Goal: Information Seeking & Learning: Learn about a topic

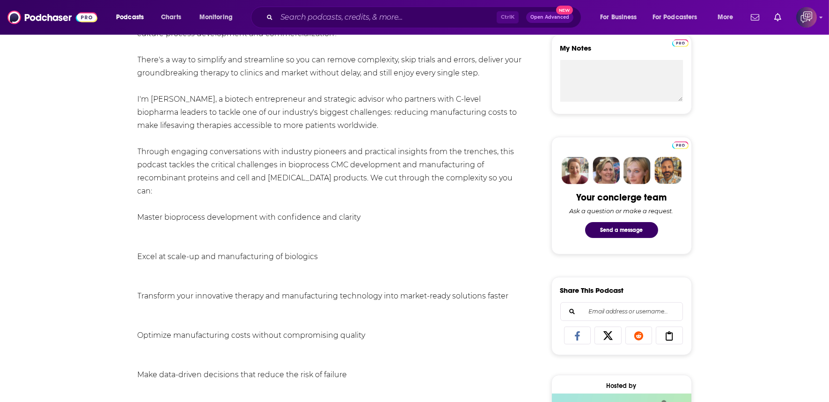
scroll to position [52, 0]
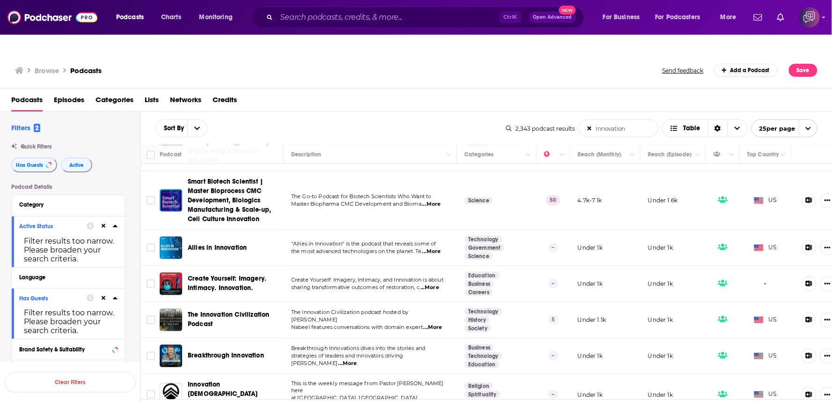
scroll to position [424, 0]
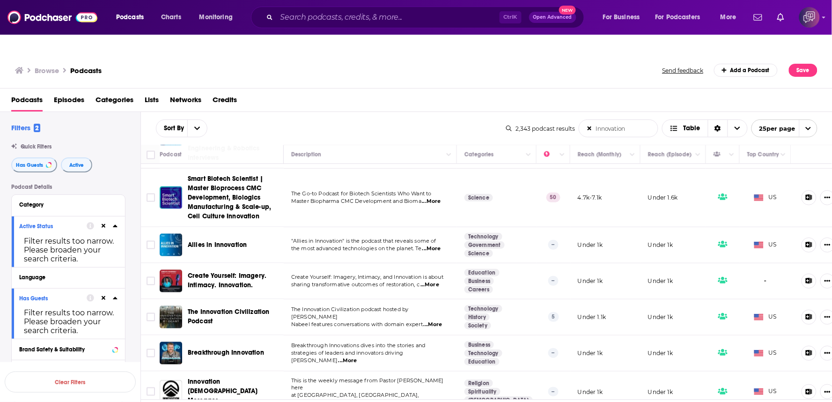
click at [407, 92] on div "Podcasts Episodes Categories Lists Networks Credits" at bounding box center [418, 101] width 814 height 19
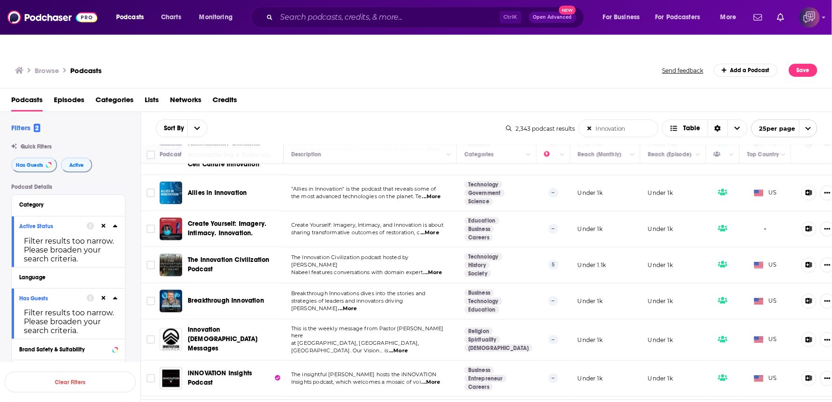
click at [357, 305] on span "...More" at bounding box center [347, 308] width 19 height 7
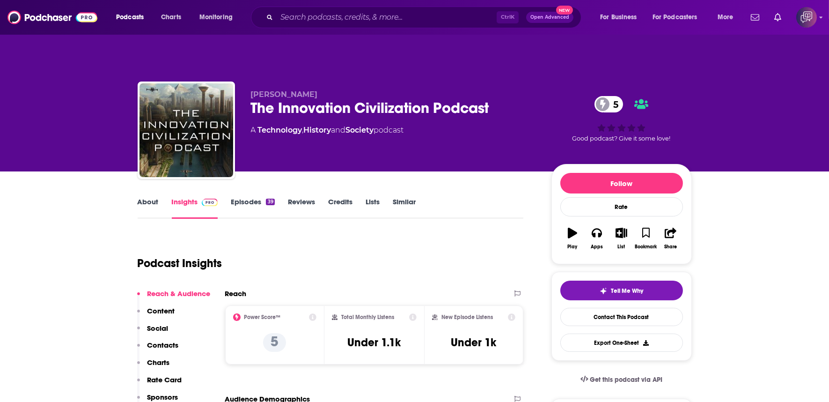
click at [501, 99] on div "The Innovation Civilization Podcast 5" at bounding box center [394, 108] width 286 height 18
drag, startPoint x: 501, startPoint y: 83, endPoint x: 441, endPoint y: 5, distance: 98.1
click at [502, 99] on div "The Innovation Civilization Podcast 5" at bounding box center [394, 108] width 286 height 18
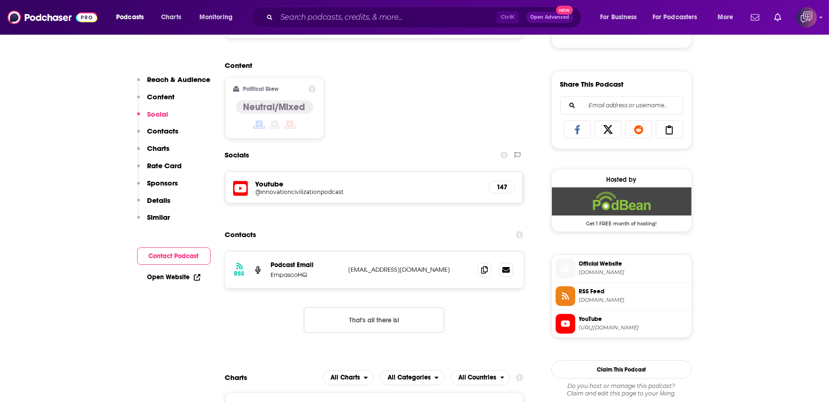
scroll to position [572, 0]
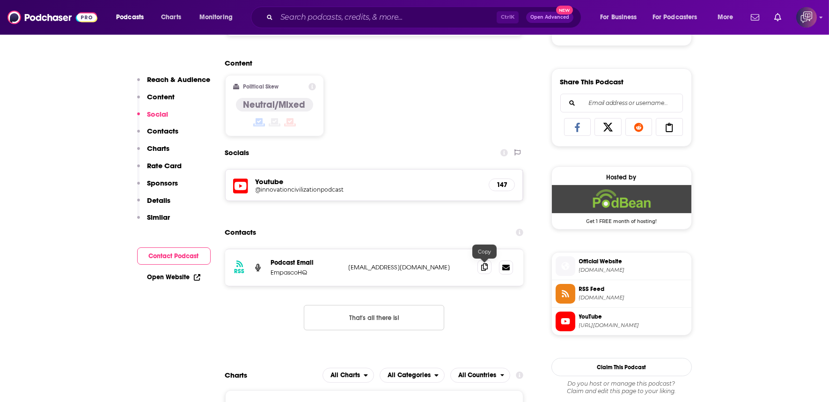
click at [480, 260] on span at bounding box center [485, 267] width 14 height 14
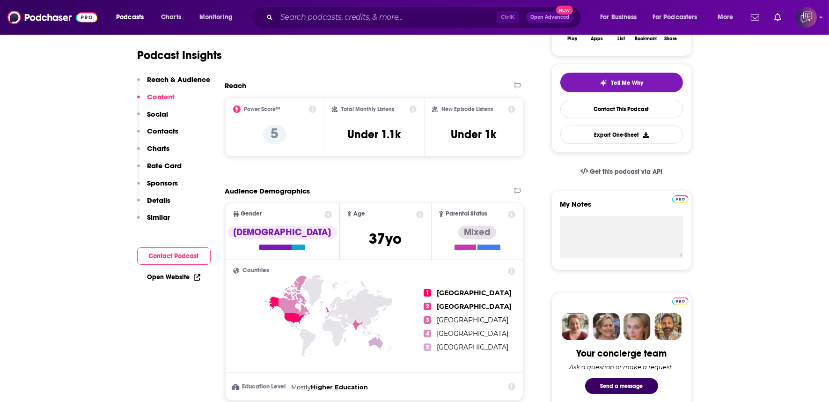
scroll to position [0, 0]
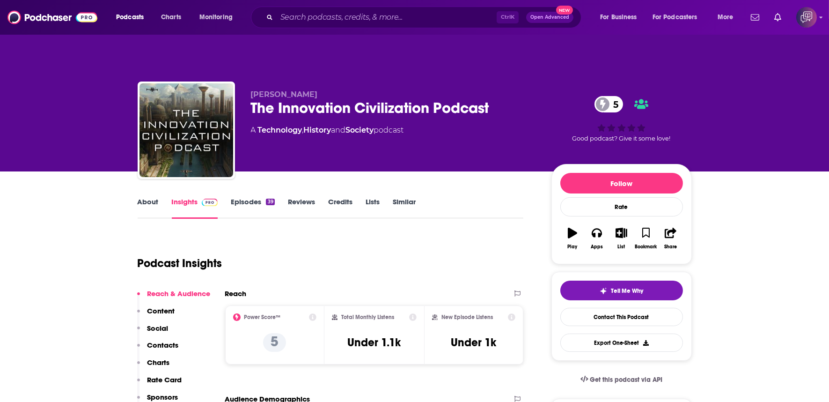
click at [138, 197] on link "About" at bounding box center [148, 208] width 21 height 22
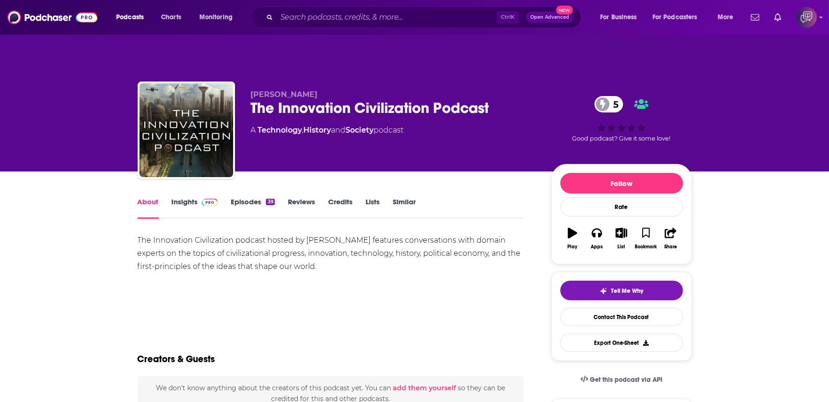
click at [285, 268] on div "The Innovation Civilization podcast hosted by Waheed Nabeel features conversati…" at bounding box center [331, 267] width 386 height 66
click at [516, 99] on div "The Innovation Civilization Podcast 5" at bounding box center [394, 108] width 286 height 18
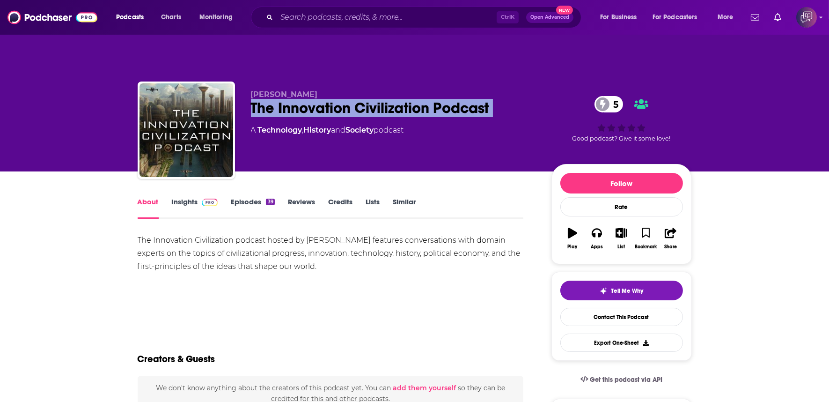
click at [516, 99] on div "The Innovation Civilization Podcast 5" at bounding box center [394, 108] width 286 height 18
copy div "The Innovation Civilization Podcast 5"
click at [190, 197] on link "Insights" at bounding box center [195, 208] width 46 height 22
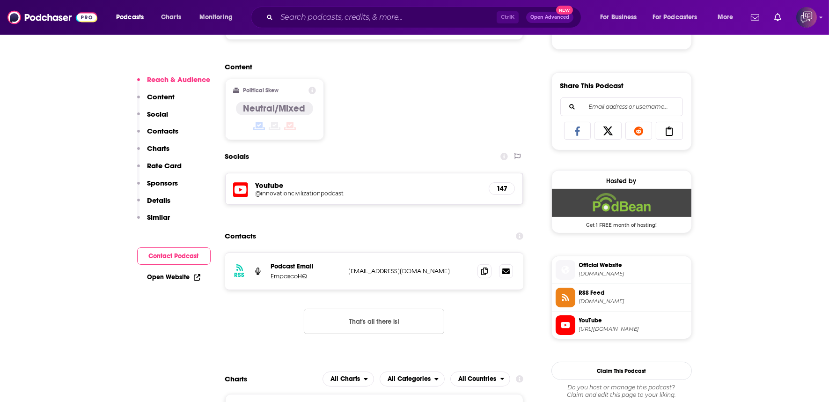
scroll to position [572, 0]
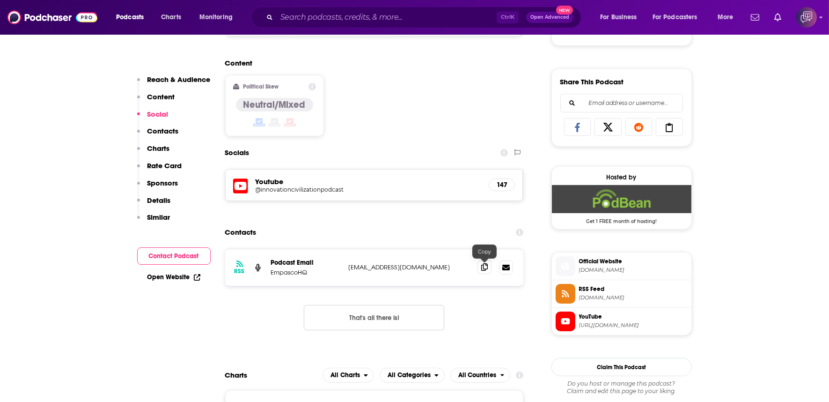
click at [483, 263] on icon at bounding box center [484, 266] width 7 height 7
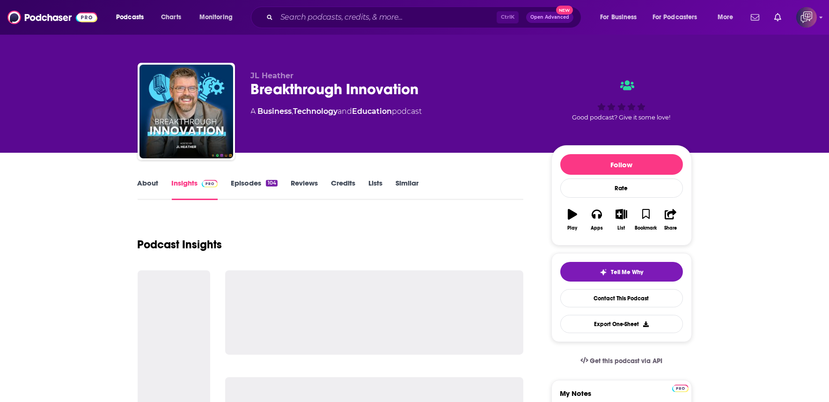
click at [434, 94] on div "Breakthrough Innovation" at bounding box center [394, 89] width 286 height 18
copy div "Breakthrough Innovation"
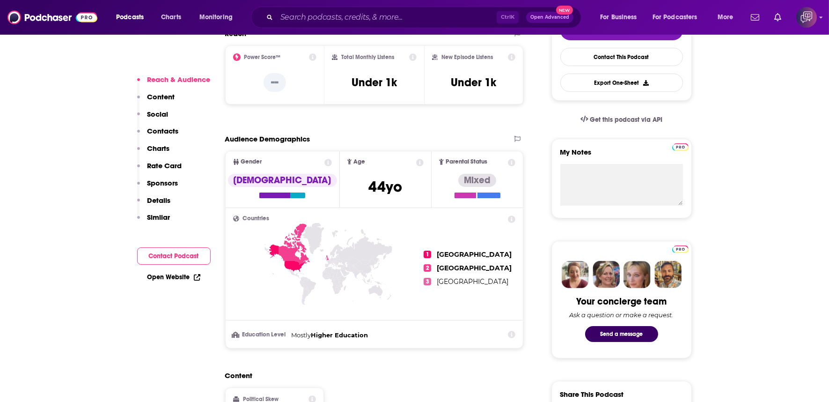
scroll to position [468, 0]
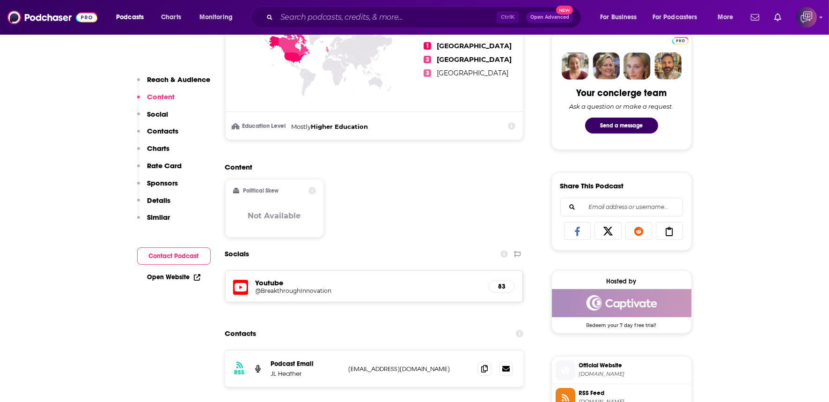
drag, startPoint x: 495, startPoint y: 357, endPoint x: 489, endPoint y: 357, distance: 5.6
click at [495, 361] on div at bounding box center [496, 368] width 36 height 14
click at [485, 361] on span at bounding box center [485, 368] width 14 height 14
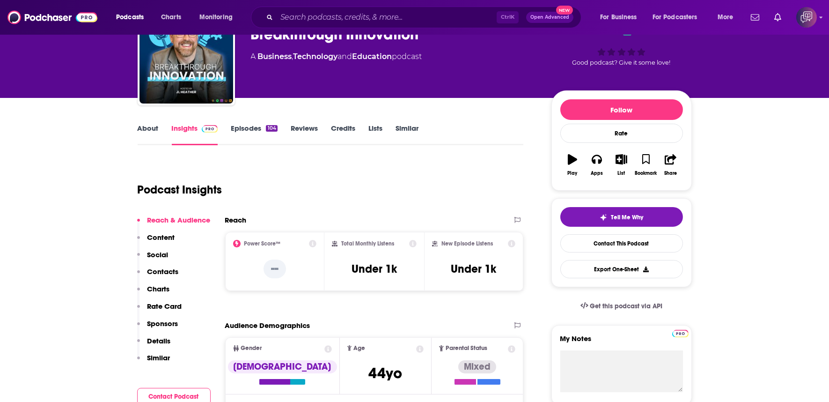
scroll to position [0, 0]
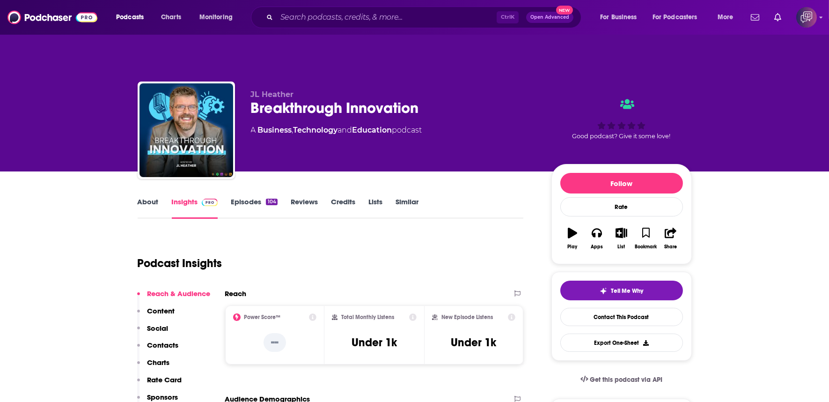
click at [147, 197] on link "About" at bounding box center [148, 208] width 21 height 22
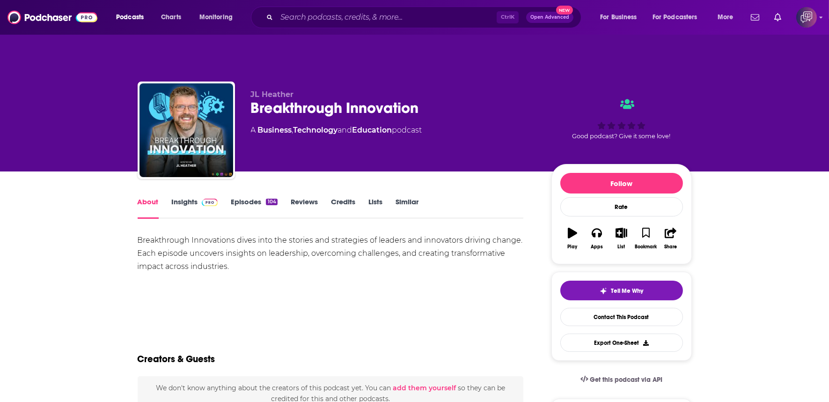
click at [179, 197] on link "Insights" at bounding box center [195, 208] width 46 height 22
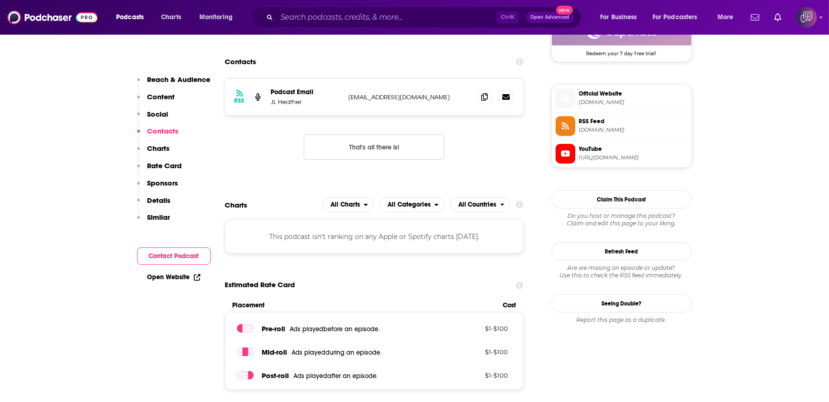
scroll to position [780, 0]
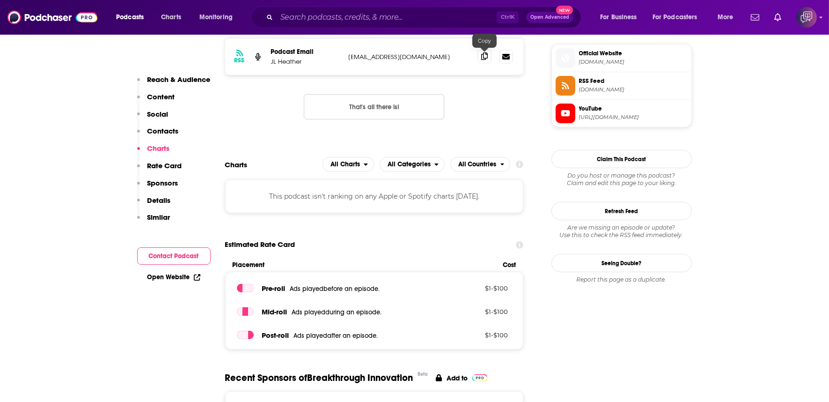
click at [484, 52] on icon at bounding box center [484, 55] width 7 height 7
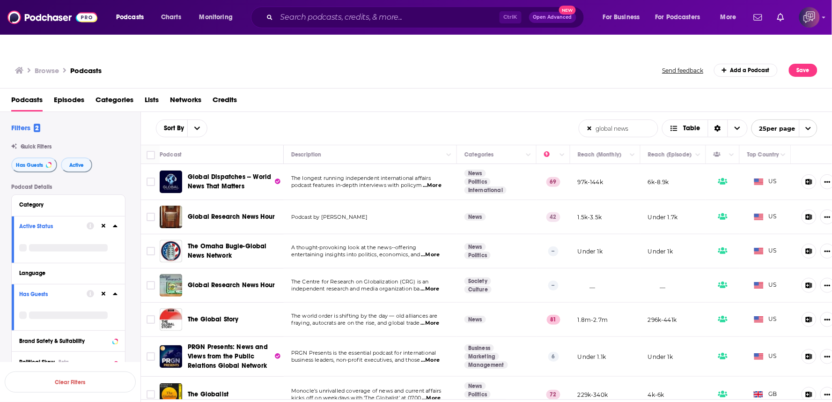
scroll to position [416, 0]
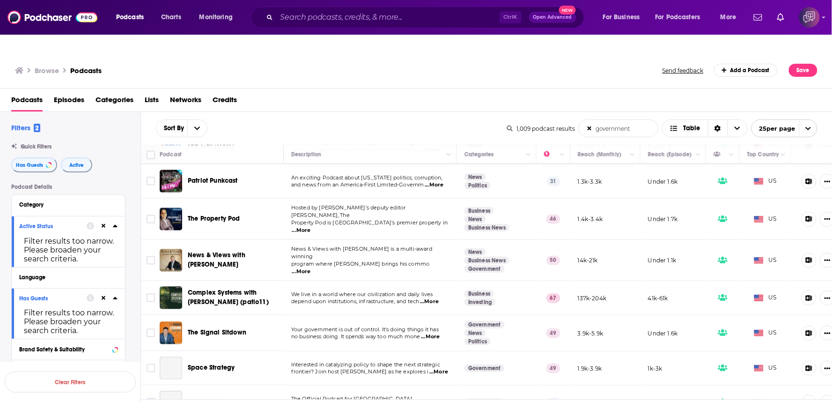
scroll to position [572, 0]
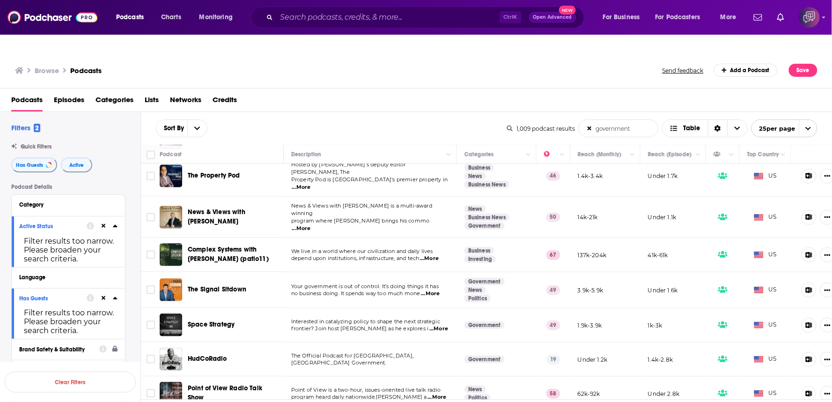
click at [438, 290] on span "...More" at bounding box center [430, 293] width 19 height 7
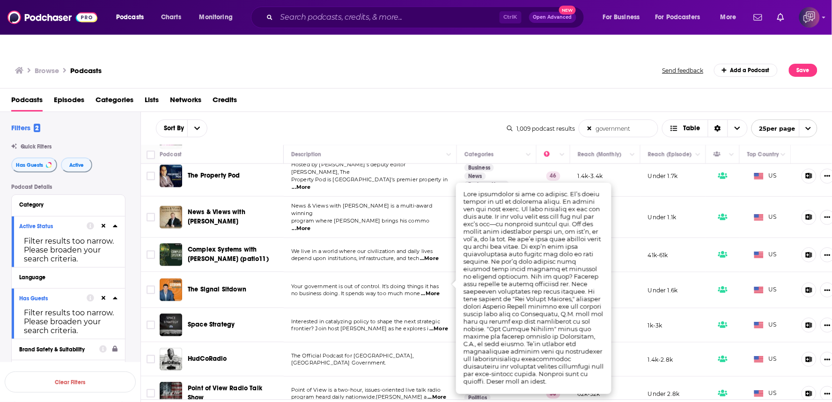
click at [438, 290] on span "...More" at bounding box center [430, 293] width 19 height 7
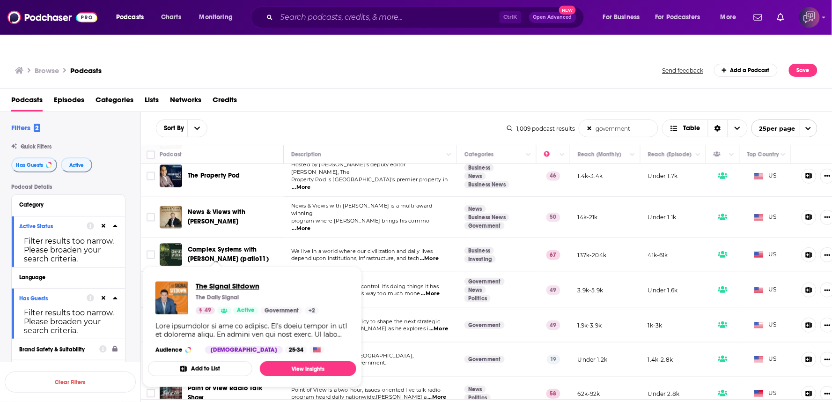
drag, startPoint x: 240, startPoint y: 258, endPoint x: 228, endPoint y: 269, distance: 16.6
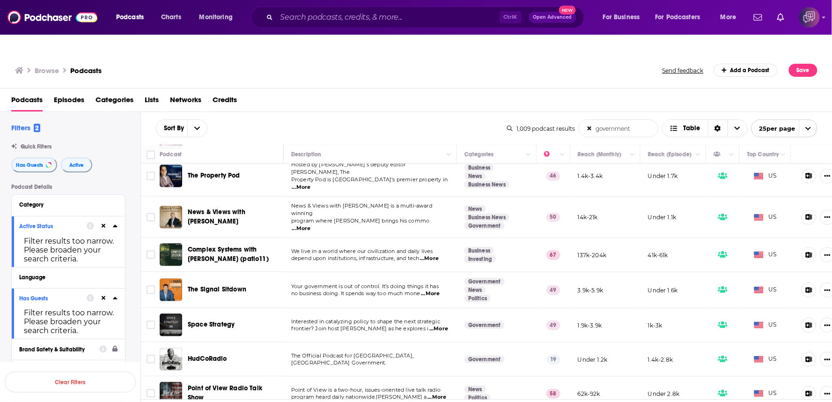
scroll to position [624, 0]
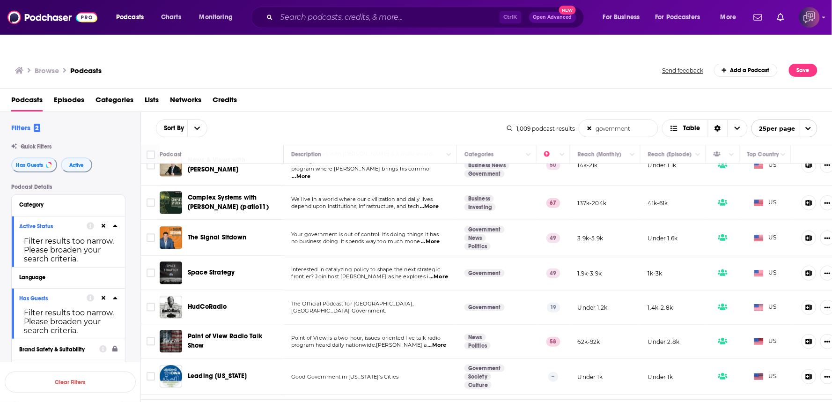
click at [439, 203] on span "...More" at bounding box center [429, 206] width 19 height 7
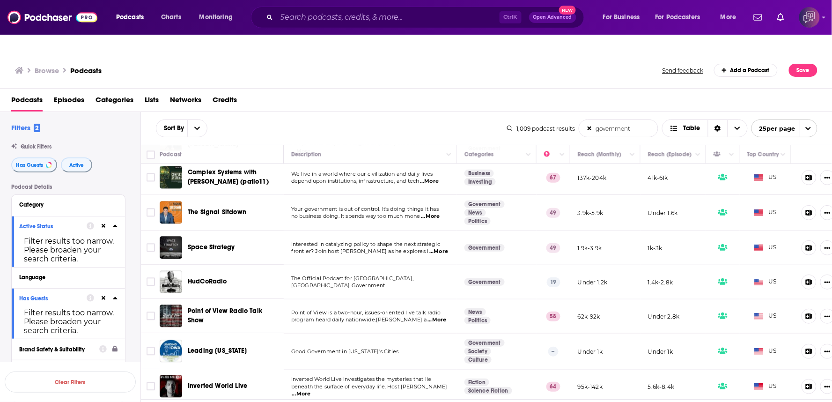
click at [438, 248] on span "...More" at bounding box center [438, 251] width 19 height 7
click at [452, 112] on div "Sort By government List Search Input Search the results... Table 1,009 podcast …" at bounding box center [486, 128] width 691 height 33
click at [362, 92] on div "Podcasts Episodes Categories Lists Networks Credits" at bounding box center [418, 101] width 814 height 19
click at [440, 316] on span "...More" at bounding box center [436, 319] width 19 height 7
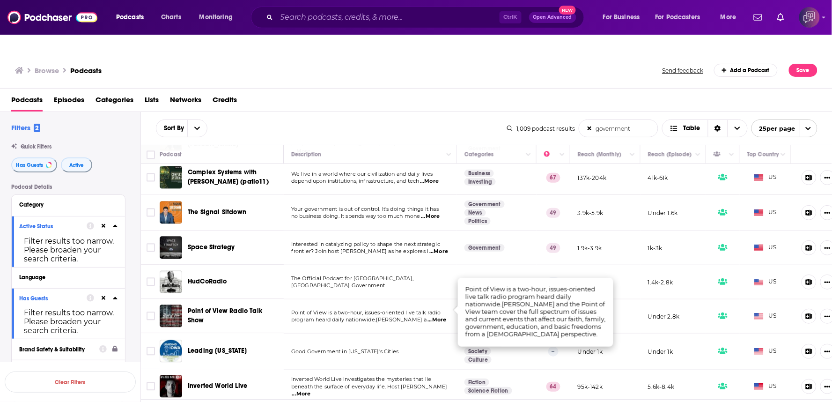
click at [337, 92] on div "Podcasts Episodes Categories Lists Networks Credits" at bounding box center [418, 101] width 814 height 19
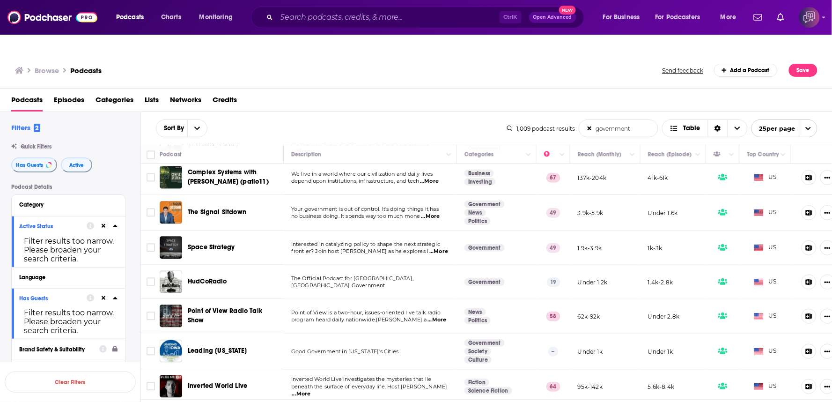
click at [494, 401] on link "7" at bounding box center [497, 409] width 9 height 11
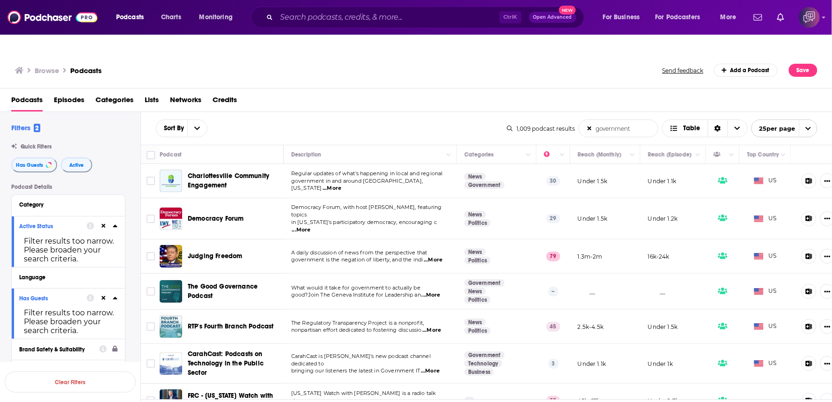
click at [428, 256] on span "...More" at bounding box center [433, 259] width 19 height 7
click at [350, 119] on div "Sort By government List Search Input Search the results... Table" at bounding box center [331, 128] width 351 height 18
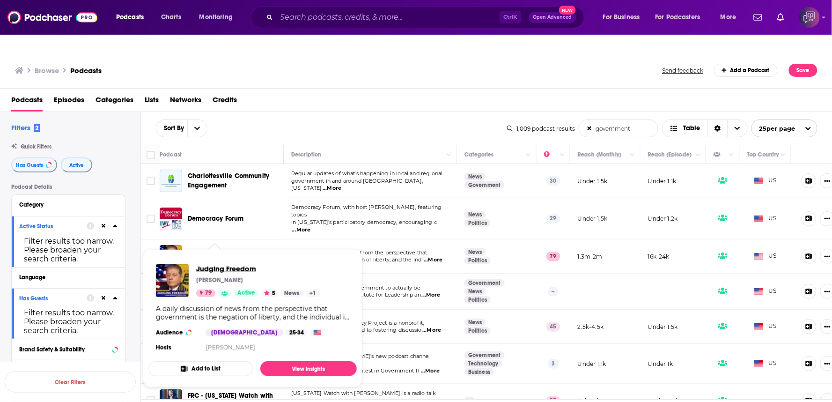
drag, startPoint x: 229, startPoint y: 231, endPoint x: 243, endPoint y: 250, distance: 23.2
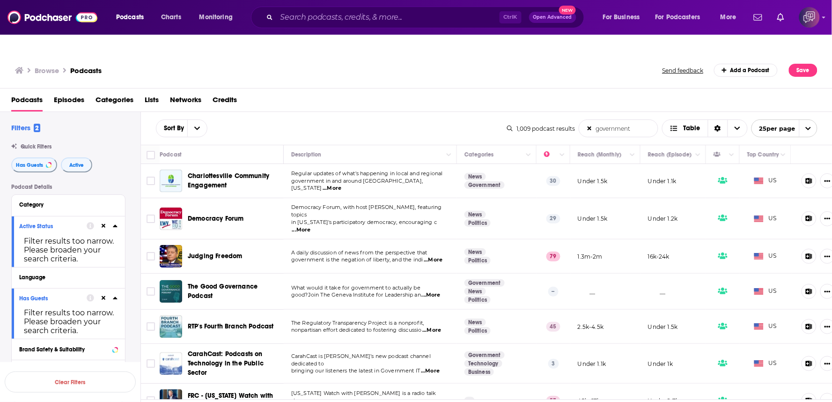
scroll to position [52, 0]
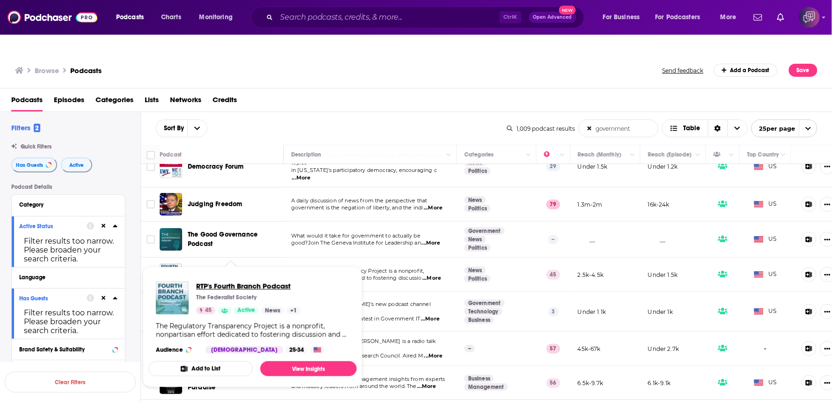
drag, startPoint x: 251, startPoint y: 253, endPoint x: 226, endPoint y: 267, distance: 28.5
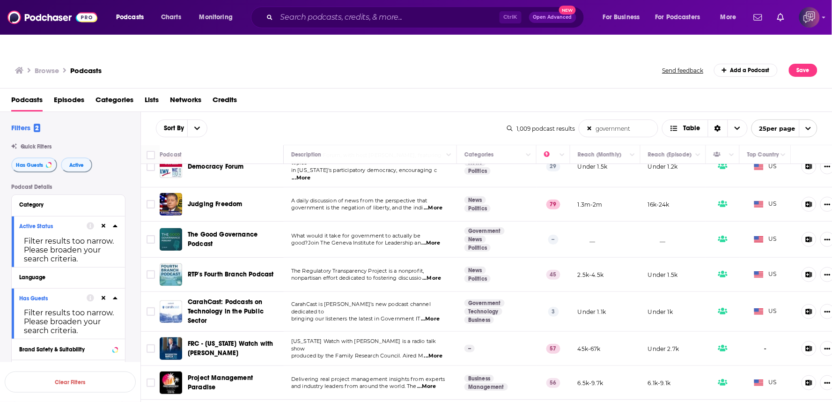
click at [436, 315] on span "...More" at bounding box center [430, 318] width 19 height 7
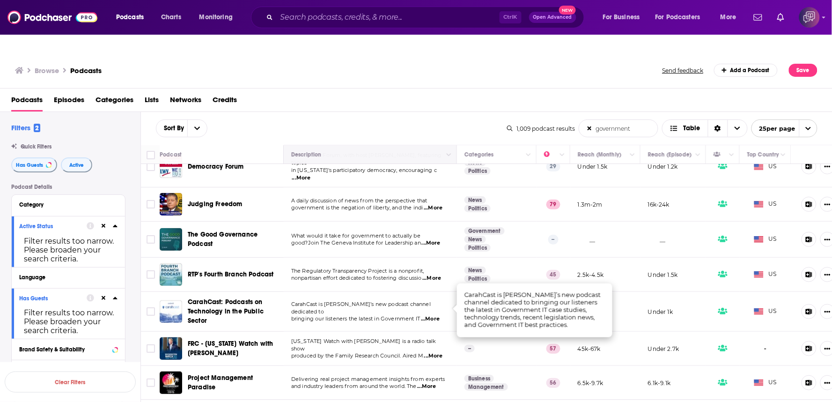
drag, startPoint x: 450, startPoint y: 113, endPoint x: 452, endPoint y: 128, distance: 15.6
click at [450, 119] on div "Sort By government List Search Input Search the results... Table" at bounding box center [331, 128] width 351 height 18
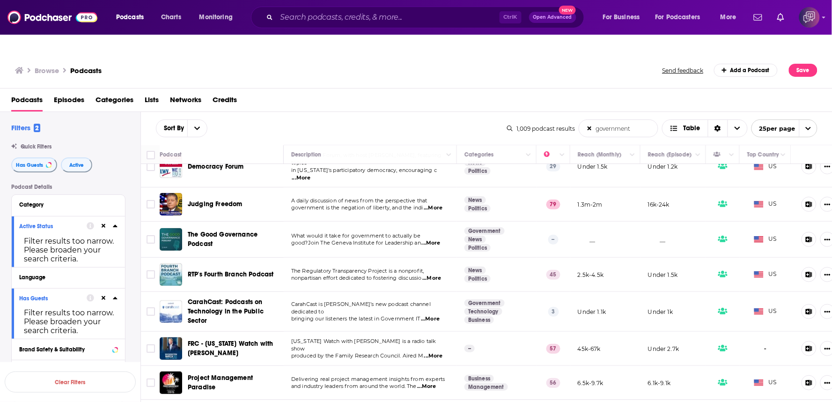
click at [437, 352] on span "...More" at bounding box center [433, 355] width 19 height 7
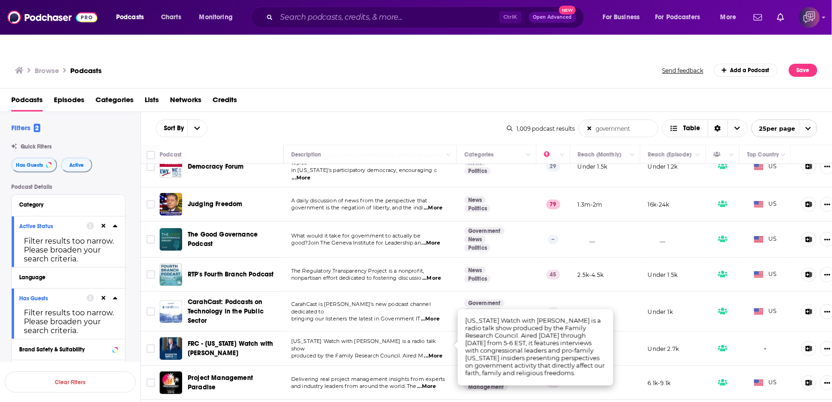
click at [480, 92] on div "Podcasts Episodes Categories Lists Networks Credits" at bounding box center [418, 101] width 814 height 19
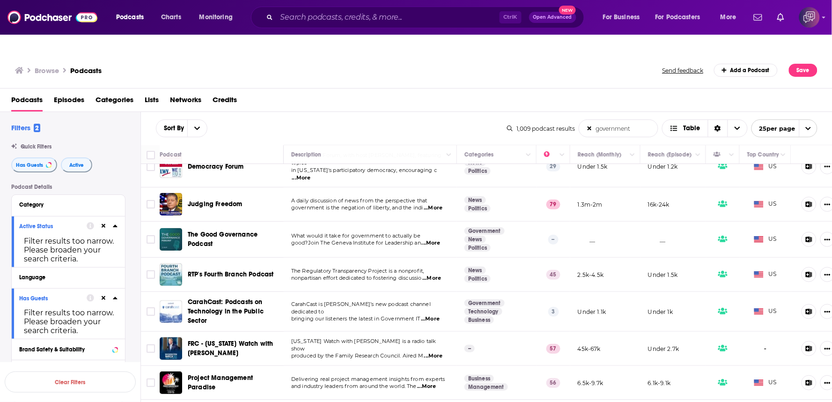
click at [433, 315] on span "...More" at bounding box center [430, 318] width 19 height 7
click at [358, 112] on div "Sort By government List Search Input Search the results... Table 1,009 podcast …" at bounding box center [486, 128] width 691 height 33
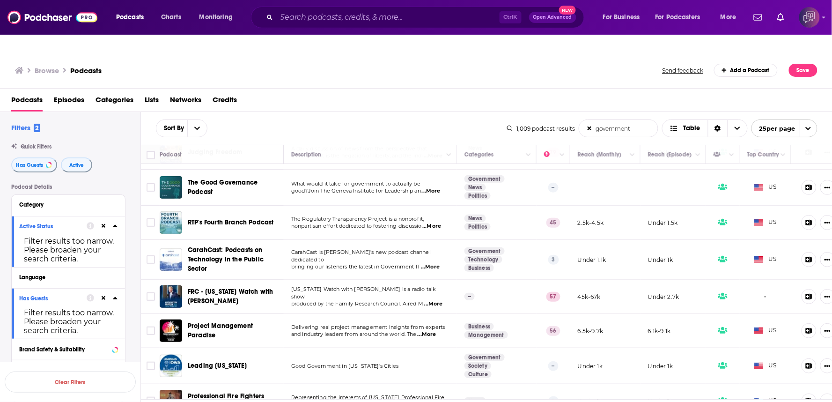
click at [437, 263] on span "...More" at bounding box center [430, 266] width 19 height 7
click at [414, 119] on div "Sort By government List Search Input Search the results... Table" at bounding box center [331, 128] width 351 height 18
click at [451, 279] on td "Washington Watch with Tony Perkins is a radio talk show produced by the Family …" at bounding box center [370, 296] width 173 height 34
click at [434, 300] on span "...More" at bounding box center [433, 303] width 19 height 7
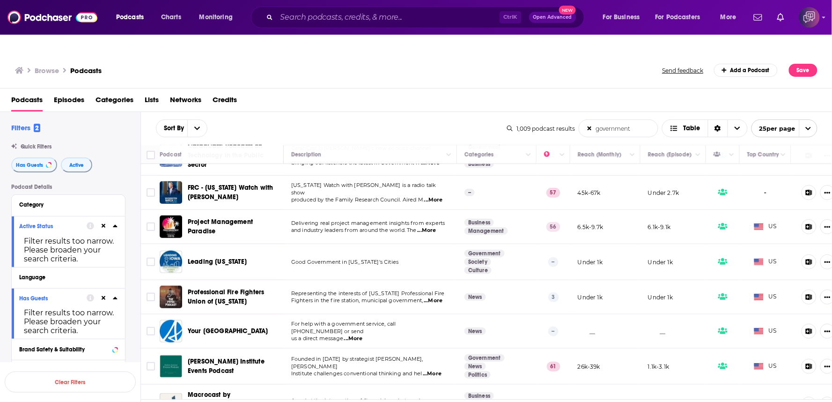
scroll to position [260, 0]
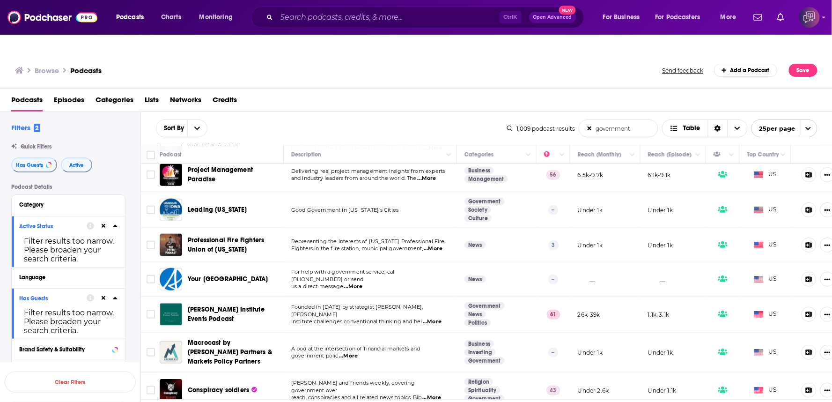
click at [433, 296] on td "Founded in 1961 by strategist Herman Kahn, Hudson Institute challenges conventi…" at bounding box center [370, 314] width 173 height 36
click at [441, 318] on span "...More" at bounding box center [432, 321] width 19 height 7
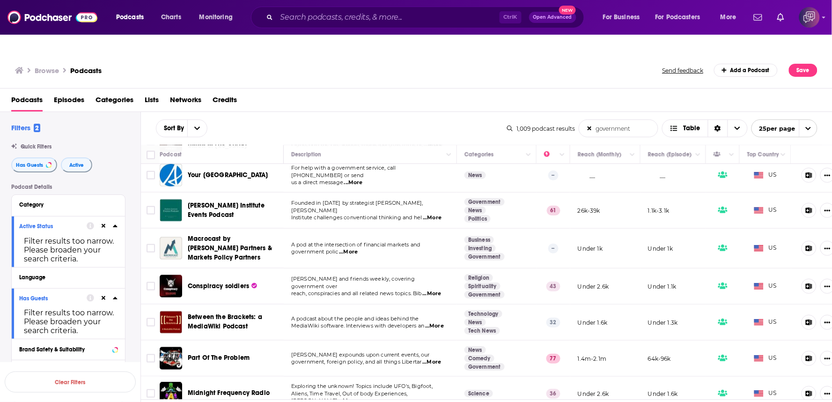
click at [344, 248] on span "...More" at bounding box center [348, 251] width 19 height 7
click at [418, 66] on div "Browse Podcasts Send feedback Add a Podcast Save" at bounding box center [416, 70] width 832 height 36
click at [436, 290] on span "...More" at bounding box center [431, 293] width 19 height 7
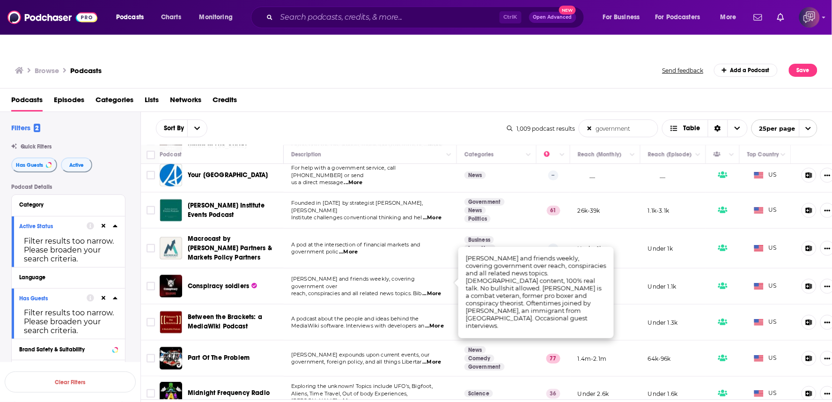
click at [451, 112] on div "Sort By government List Search Input Search the results... Table 1,009 podcast …" at bounding box center [486, 128] width 691 height 33
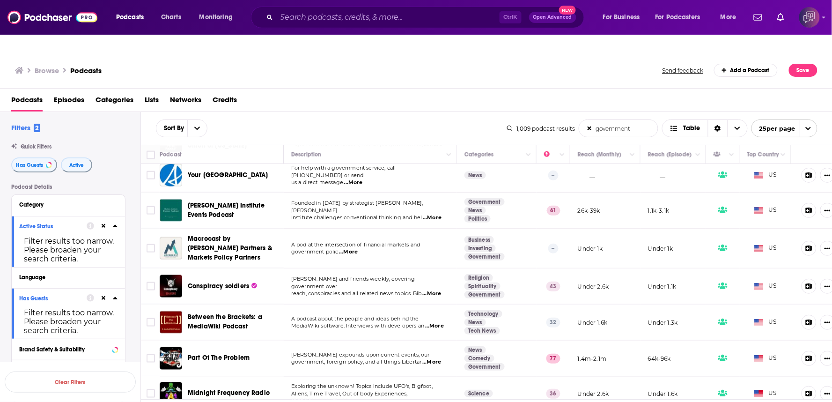
click at [433, 322] on span "...More" at bounding box center [434, 325] width 19 height 7
click at [425, 64] on div "Browse Podcasts" at bounding box center [339, 70] width 648 height 13
click at [441, 290] on span "...More" at bounding box center [431, 293] width 19 height 7
drag, startPoint x: 438, startPoint y: 95, endPoint x: 415, endPoint y: 211, distance: 118.9
click at [437, 112] on div "Sort By government List Search Input Search the results... Table 1,009 podcast …" at bounding box center [486, 128] width 691 height 33
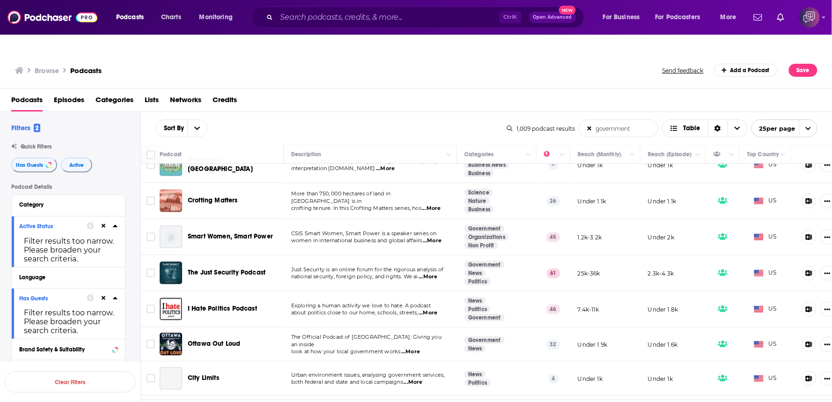
scroll to position [657, 0]
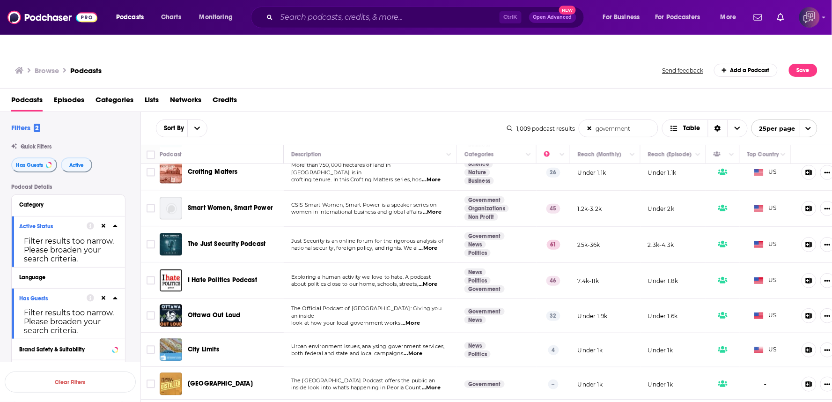
click at [432, 244] on span "...More" at bounding box center [428, 247] width 19 height 7
click at [500, 401] on link "8" at bounding box center [497, 409] width 9 height 11
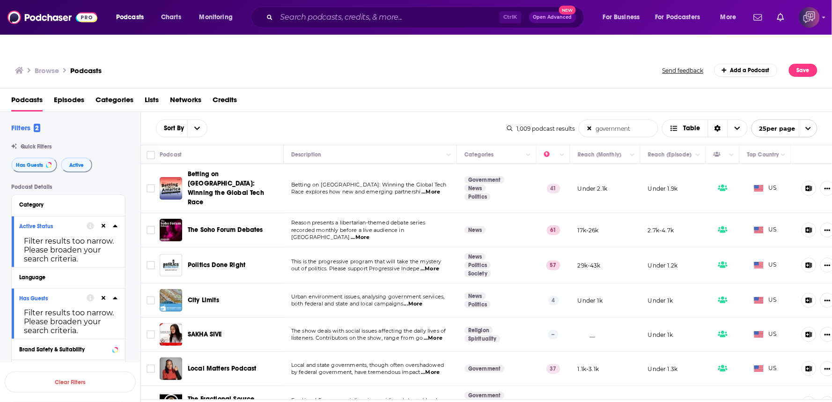
click at [433, 188] on span "...More" at bounding box center [430, 191] width 19 height 7
click at [369, 234] on span "...More" at bounding box center [360, 237] width 19 height 7
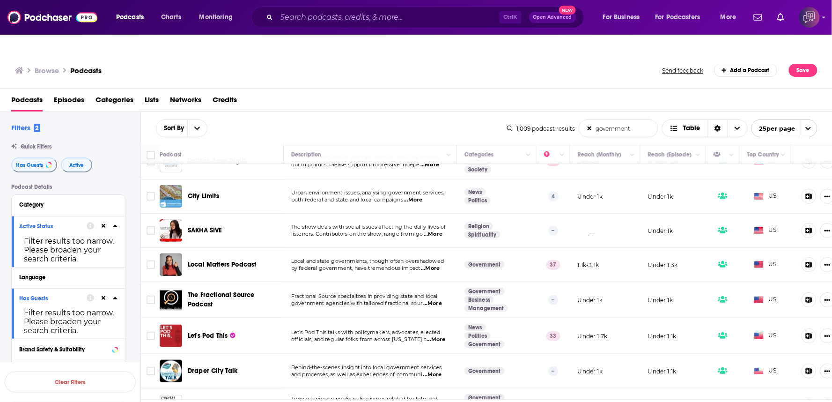
scroll to position [156, 0]
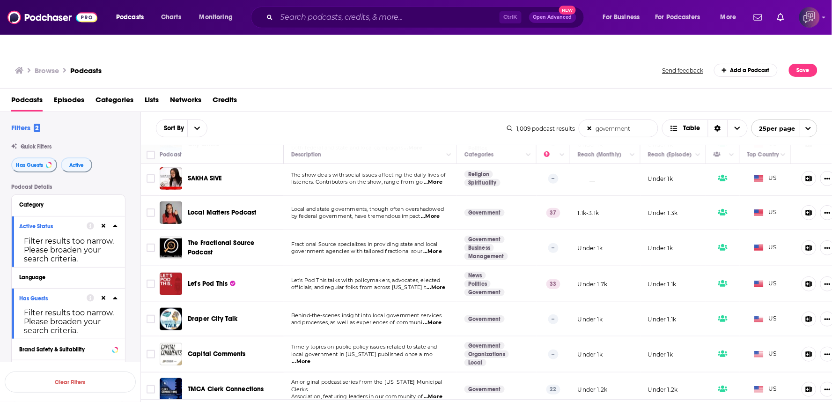
click at [429, 248] on span "...More" at bounding box center [432, 251] width 19 height 7
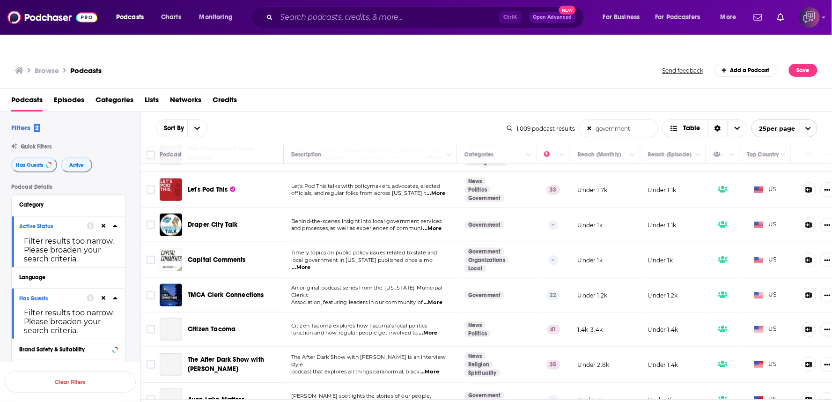
scroll to position [260, 0]
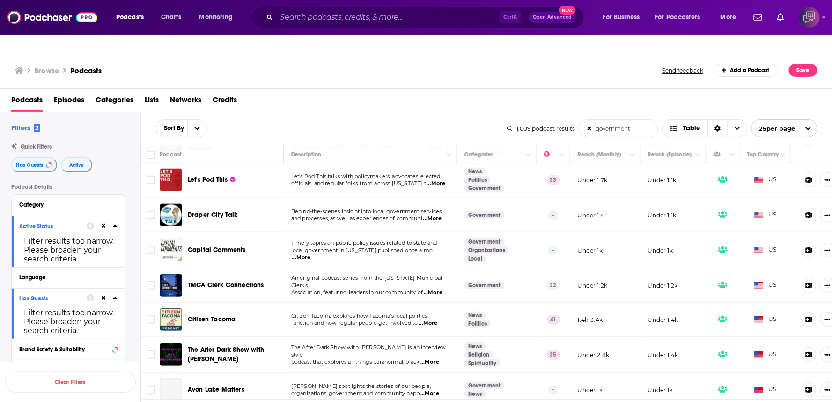
click at [311, 254] on span "...More" at bounding box center [301, 257] width 19 height 7
click at [435, 215] on span "...More" at bounding box center [432, 218] width 19 height 7
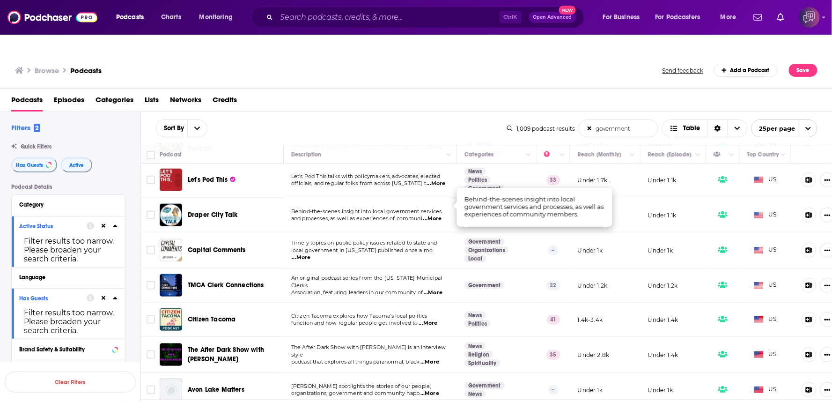
click at [354, 119] on div "Sort By government List Search Input Search the results... Table" at bounding box center [331, 128] width 351 height 18
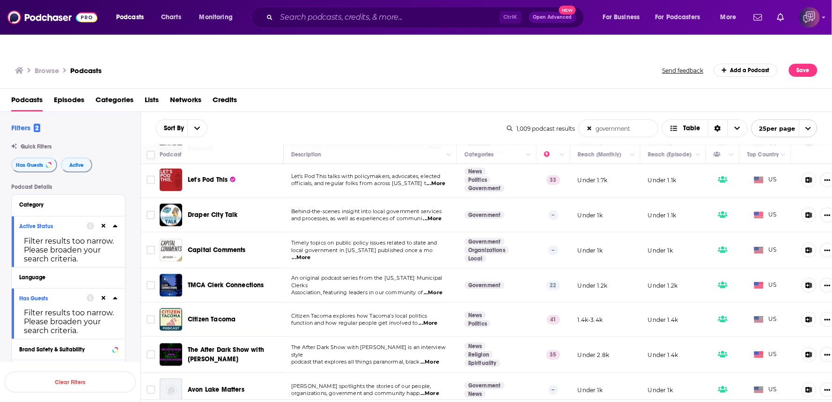
click at [447, 215] on p "and processes, as well as experiences of communi ...More" at bounding box center [370, 218] width 158 height 7
click at [438, 215] on p "and processes, as well as experiences of communi ...More" at bounding box center [370, 218] width 158 height 7
click at [424, 215] on span "...More" at bounding box center [432, 218] width 19 height 7
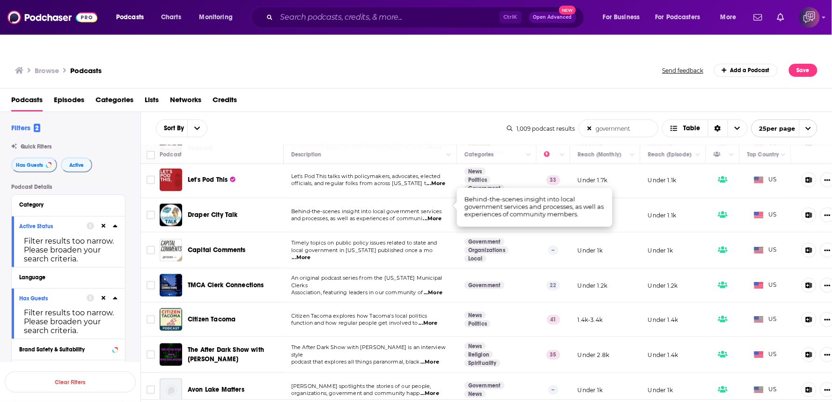
click at [433, 215] on span "...More" at bounding box center [432, 218] width 19 height 7
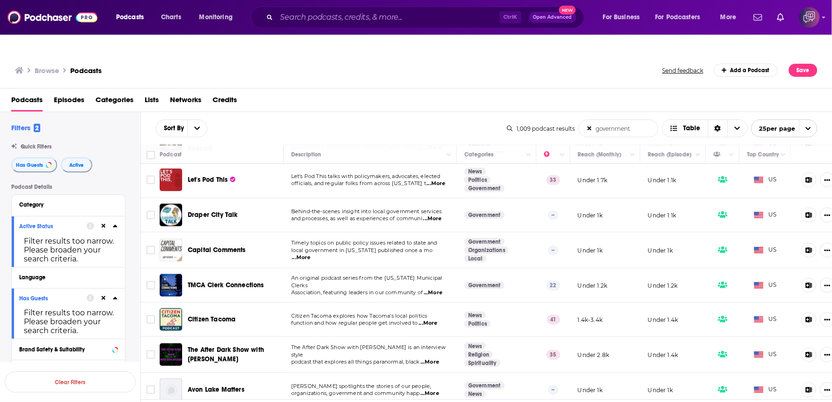
click at [432, 215] on span "...More" at bounding box center [432, 218] width 19 height 7
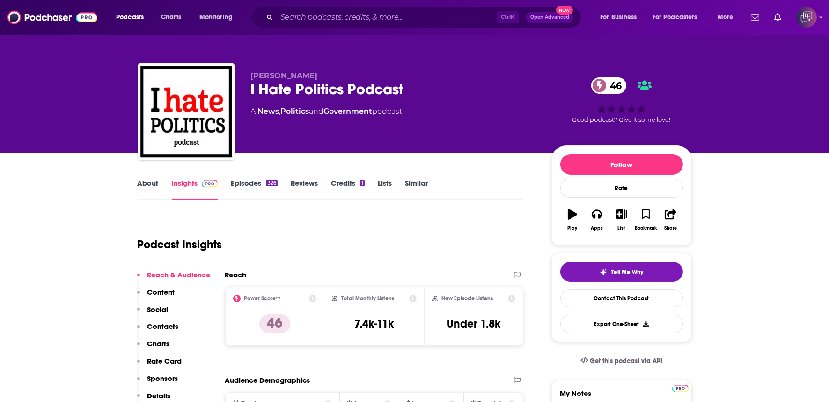
click at [434, 81] on div "I Hate Politics Podcast 46" at bounding box center [394, 89] width 286 height 18
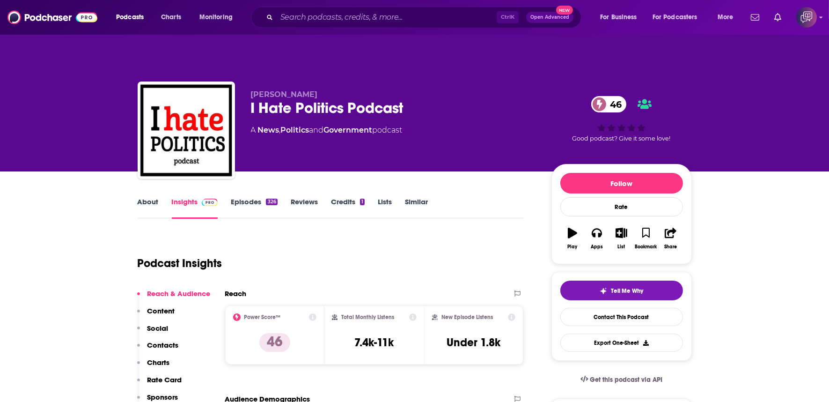
click at [425, 99] on div "I Hate Politics Podcast 46" at bounding box center [394, 108] width 286 height 18
click at [419, 99] on div "I Hate Politics Podcast 46" at bounding box center [394, 108] width 286 height 18
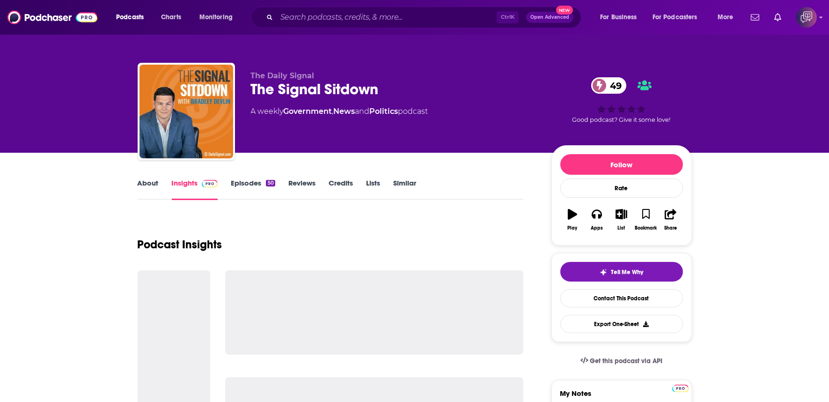
click at [396, 79] on p "The Daily Signal" at bounding box center [394, 75] width 286 height 9
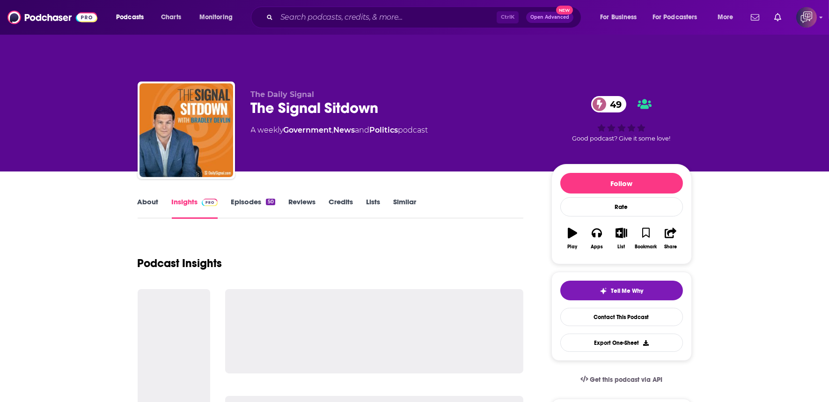
drag, startPoint x: 396, startPoint y: 79, endPoint x: 391, endPoint y: 93, distance: 14.8
click at [396, 90] on p "The Daily Signal" at bounding box center [394, 94] width 286 height 9
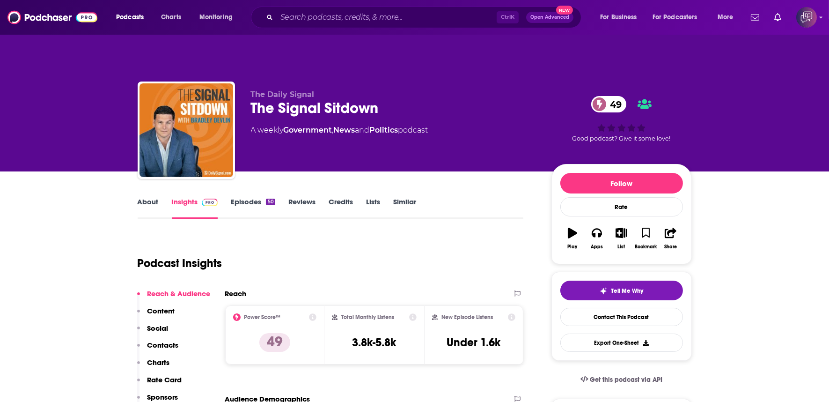
click at [391, 99] on div "The Signal Sitdown 49" at bounding box center [394, 108] width 286 height 18
click at [152, 197] on link "About" at bounding box center [148, 208] width 21 height 22
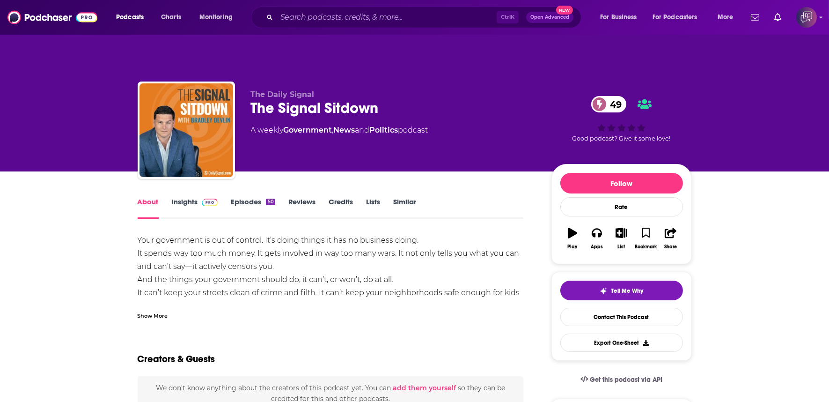
click at [154, 310] on div "Show More" at bounding box center [153, 314] width 30 height 9
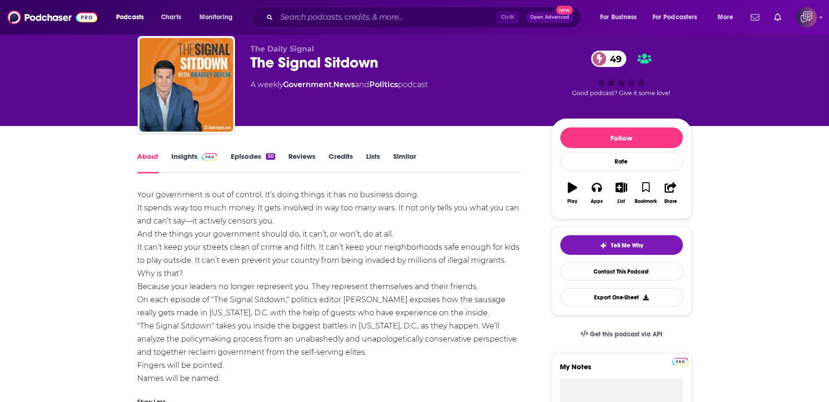
scroll to position [104, 0]
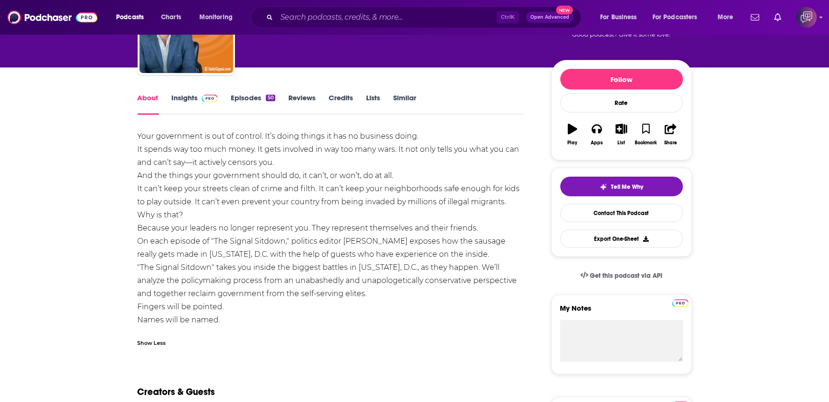
click at [186, 93] on link "Insights" at bounding box center [195, 104] width 46 height 22
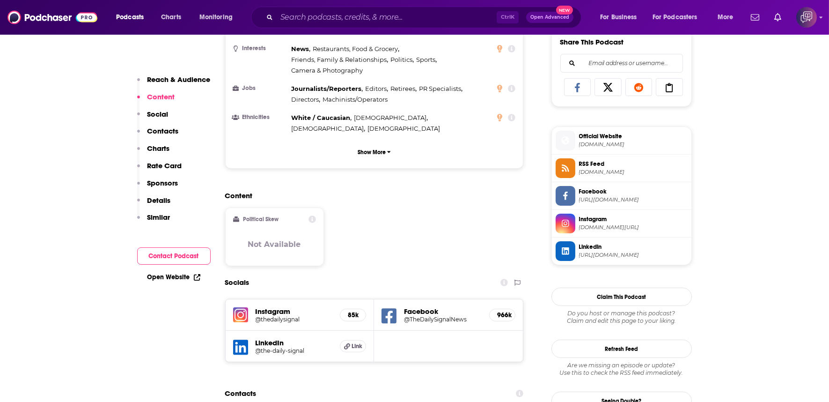
scroll to position [624, 0]
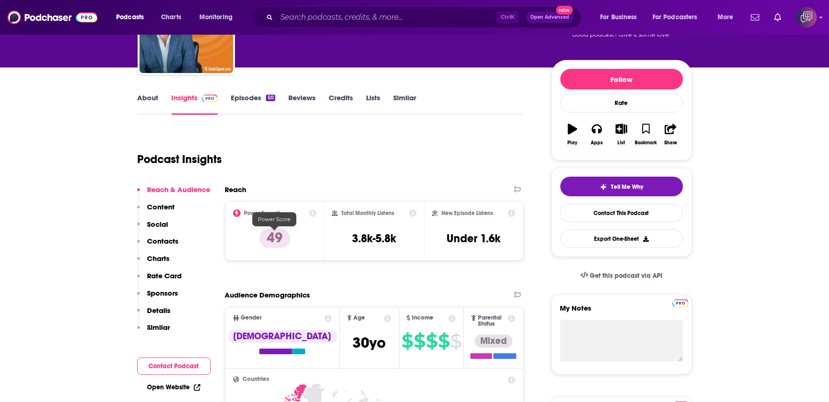
scroll to position [0, 0]
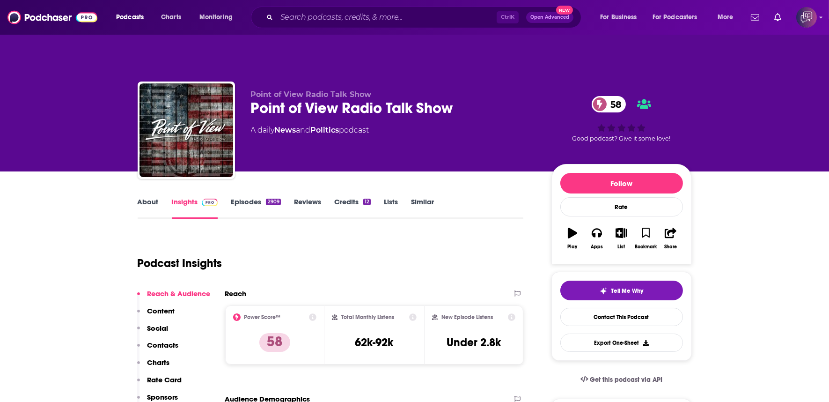
click at [474, 99] on div "Point of View Radio Talk Show 58" at bounding box center [394, 108] width 286 height 18
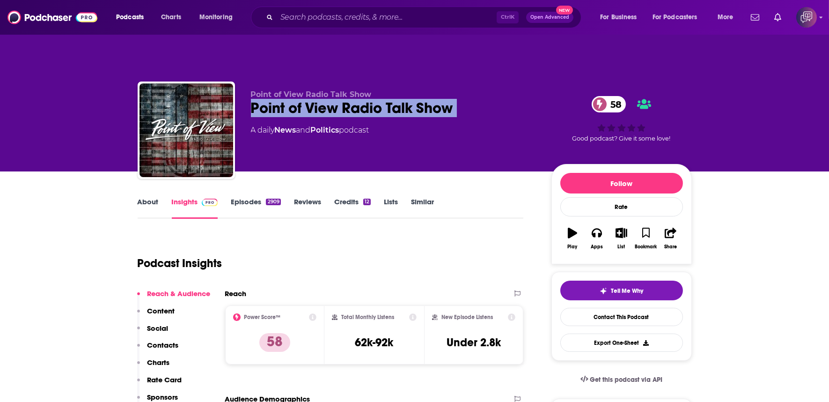
click at [474, 99] on div "Point of View Radio Talk Show 58" at bounding box center [394, 108] width 286 height 18
copy div "Point of View Radio Talk Show 58"
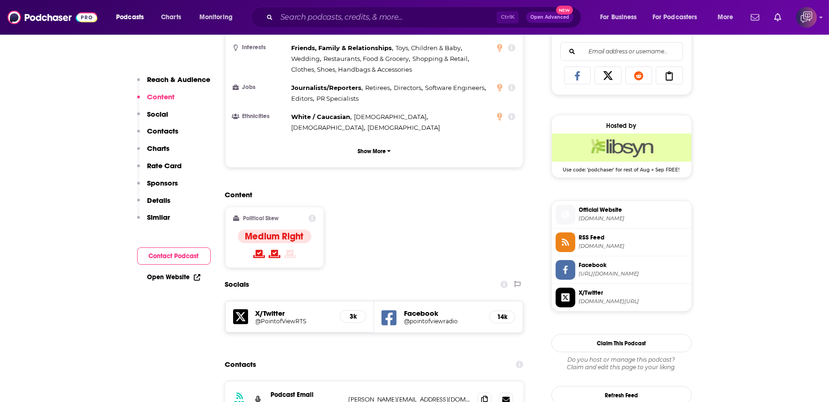
scroll to position [624, 0]
click at [483, 395] on icon at bounding box center [484, 398] width 7 height 7
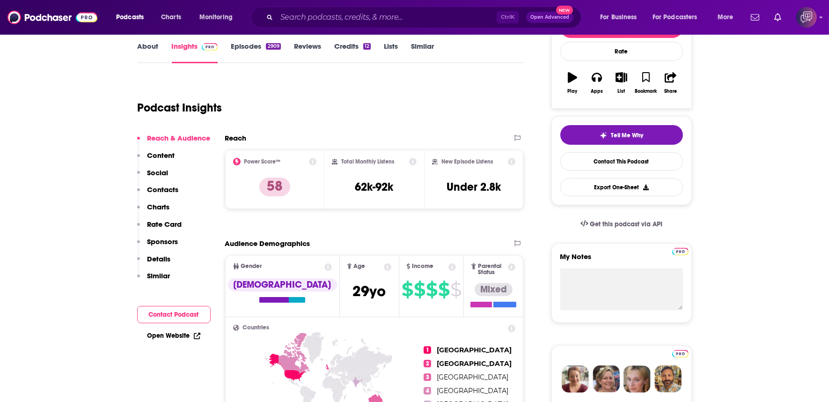
scroll to position [0, 0]
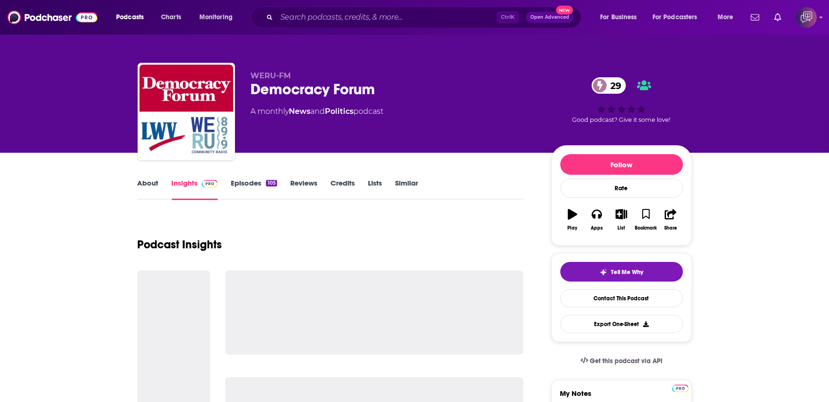
click at [418, 92] on div "Democracy Forum 29" at bounding box center [394, 89] width 286 height 18
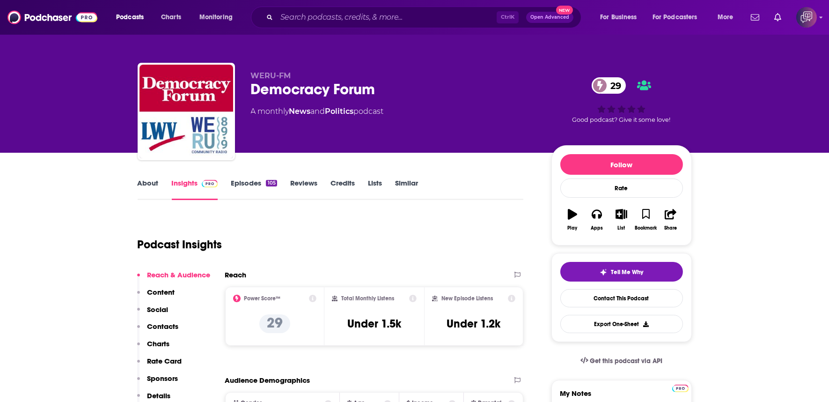
click at [418, 92] on div "Democracy Forum 29" at bounding box center [394, 89] width 286 height 18
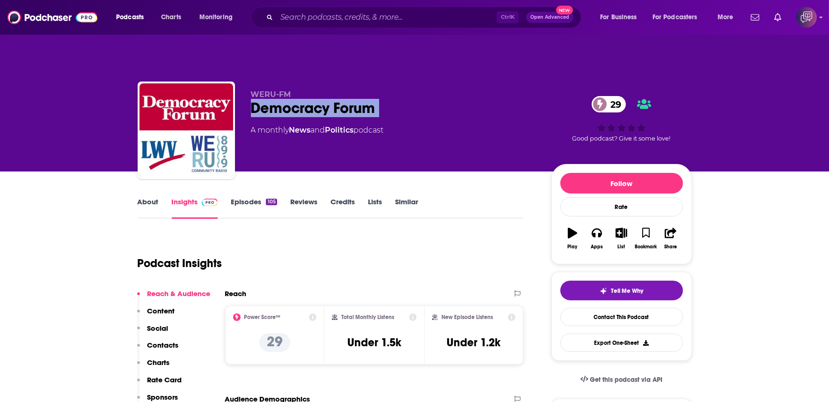
click at [143, 197] on link "About" at bounding box center [148, 208] width 21 height 22
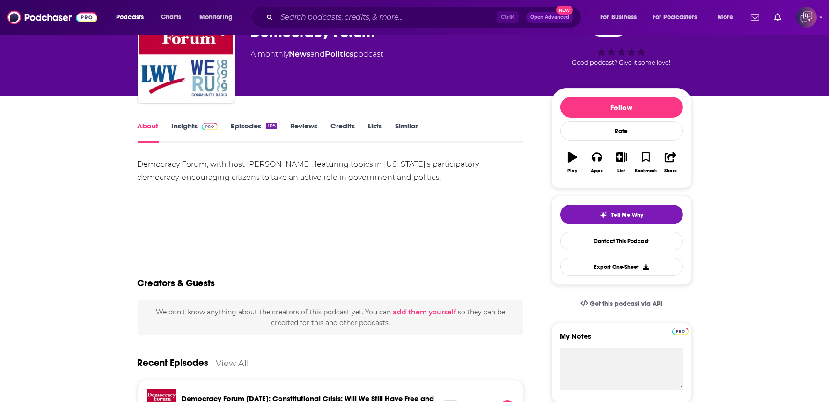
scroll to position [104, 0]
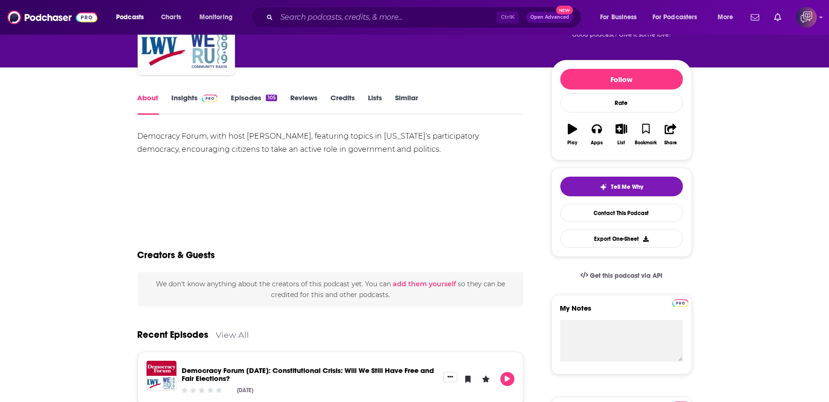
click at [184, 93] on link "Insights" at bounding box center [195, 104] width 46 height 22
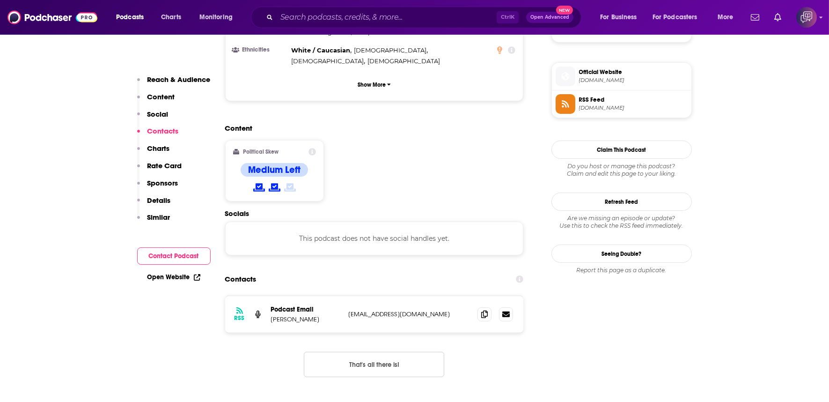
scroll to position [936, 0]
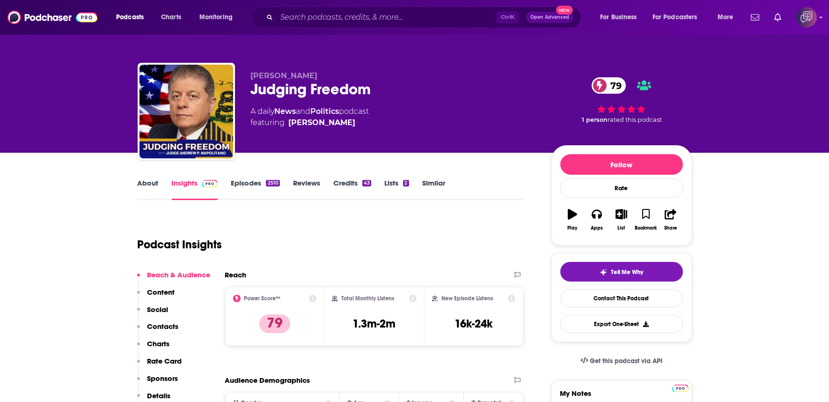
click at [382, 85] on div "Judging Freedom 79" at bounding box center [394, 89] width 286 height 18
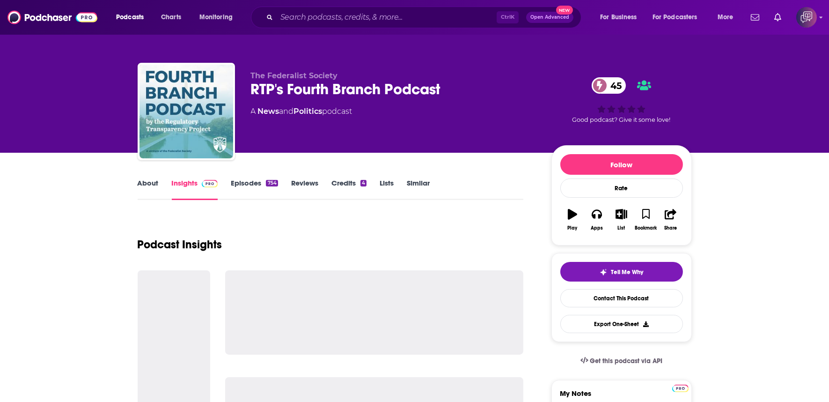
click at [489, 89] on div "RTP's Fourth Branch Podcast 45" at bounding box center [394, 89] width 286 height 18
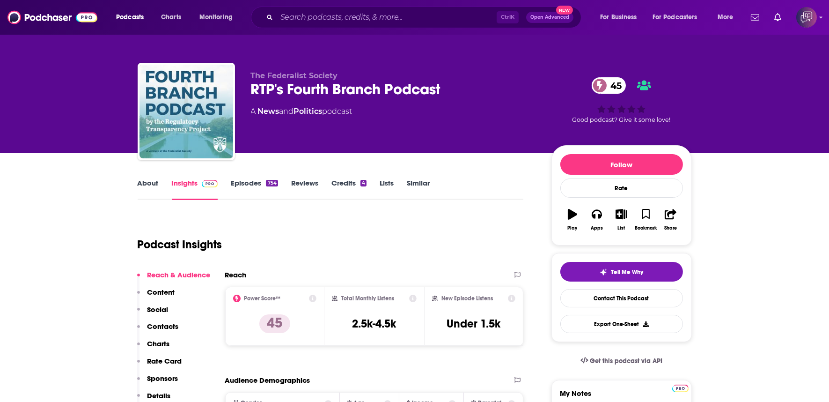
click at [489, 89] on div "RTP's Fourth Branch Podcast 45" at bounding box center [394, 89] width 286 height 18
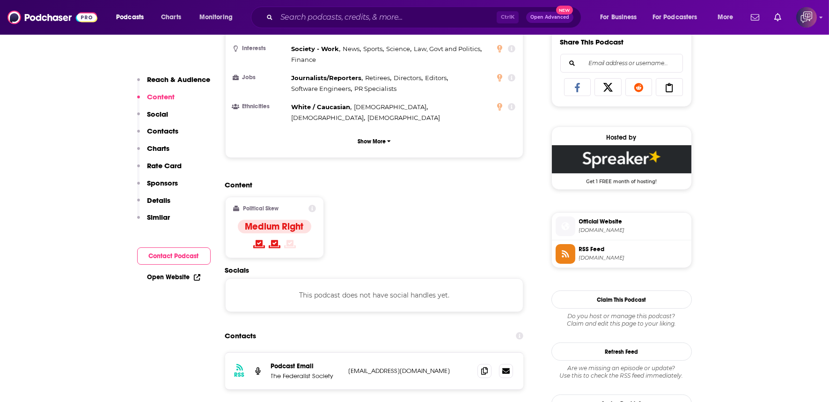
scroll to position [728, 0]
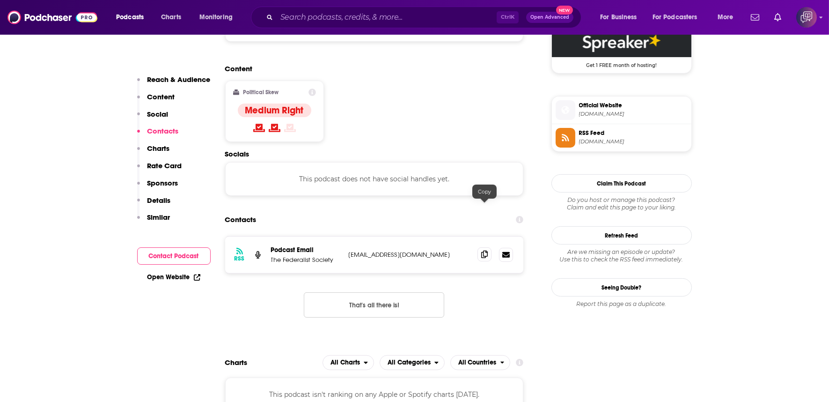
click at [485, 247] on span at bounding box center [485, 254] width 14 height 14
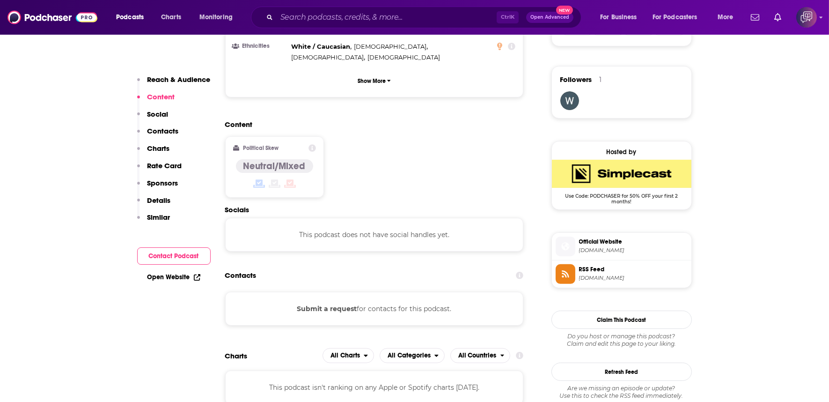
scroll to position [676, 0]
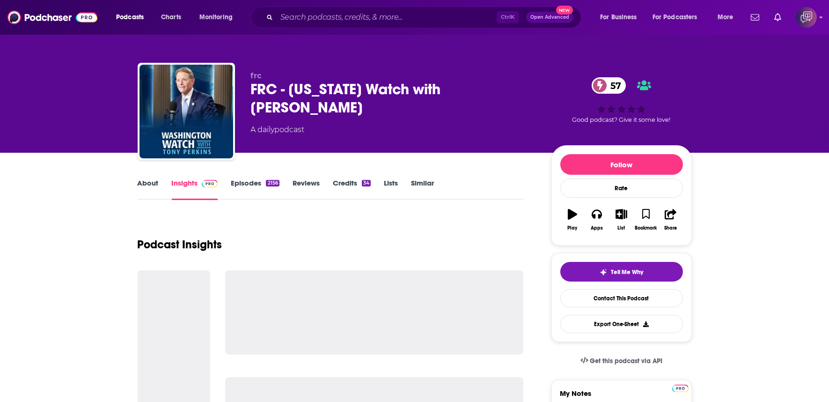
click at [349, 100] on div "FRC - [US_STATE] Watch with [PERSON_NAME] 57" at bounding box center [394, 98] width 286 height 37
click at [349, 100] on div "FRC - Washington Watch with Tony Perkins 57" at bounding box center [394, 98] width 286 height 37
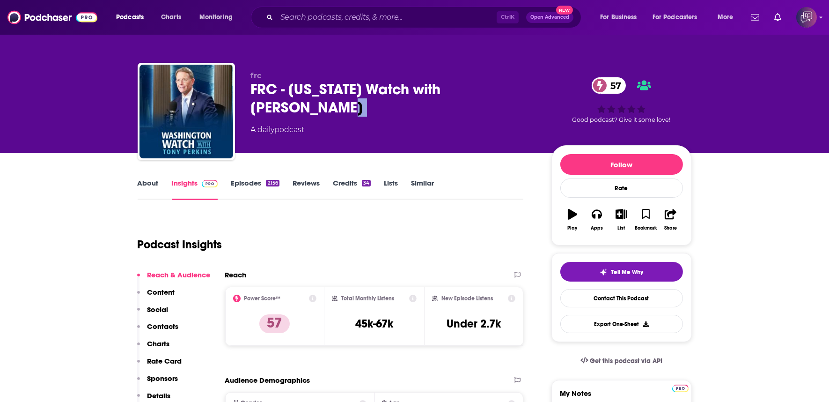
click at [349, 100] on div "FRC - Washington Watch with Tony Perkins 57" at bounding box center [394, 98] width 286 height 37
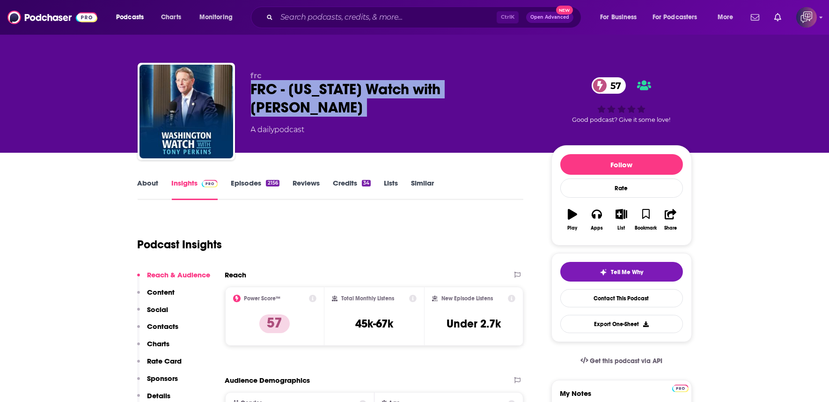
copy div "FRC - Washington Watch with Tony Perkins 57"
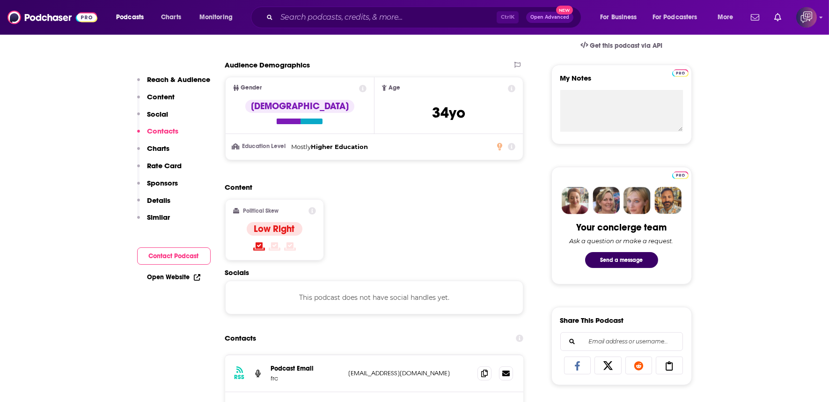
scroll to position [572, 0]
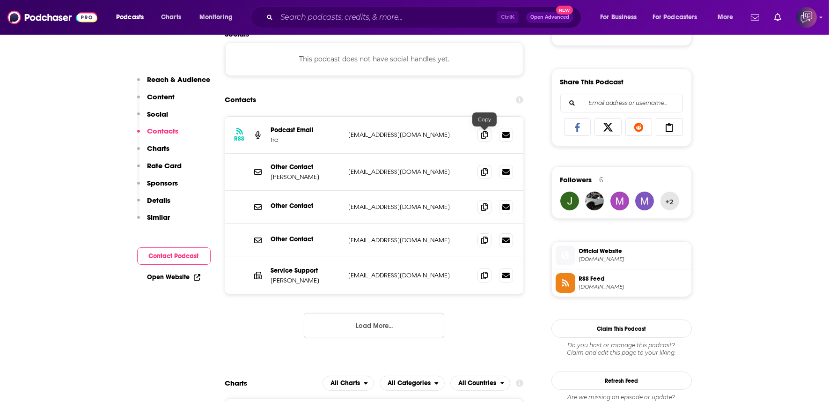
drag, startPoint x: 484, startPoint y: 120, endPoint x: 460, endPoint y: 22, distance: 101.2
click at [484, 128] on span at bounding box center [485, 135] width 14 height 14
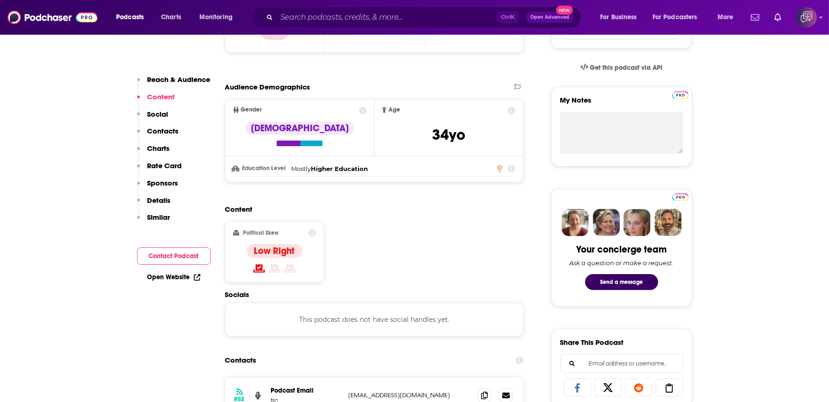
scroll to position [520, 0]
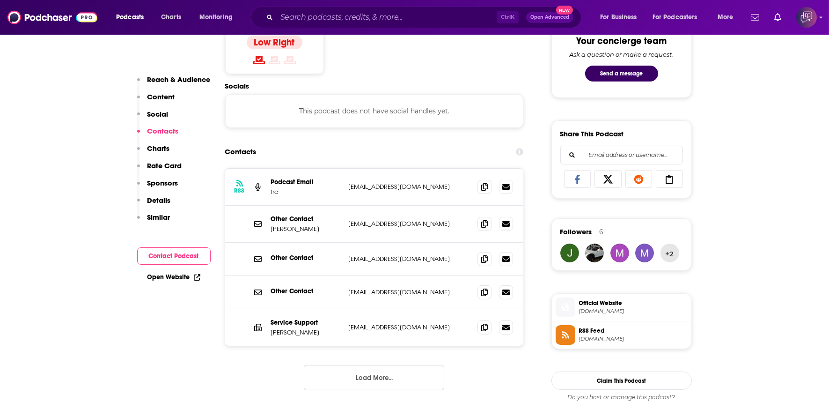
click at [368, 365] on button "Load More..." at bounding box center [374, 377] width 140 height 25
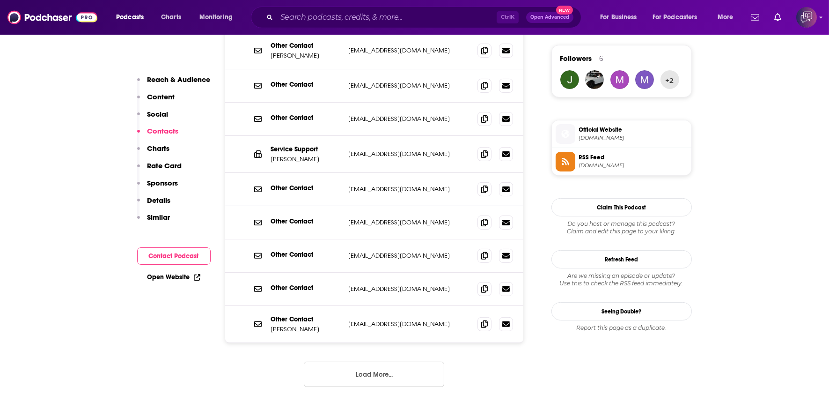
scroll to position [832, 0]
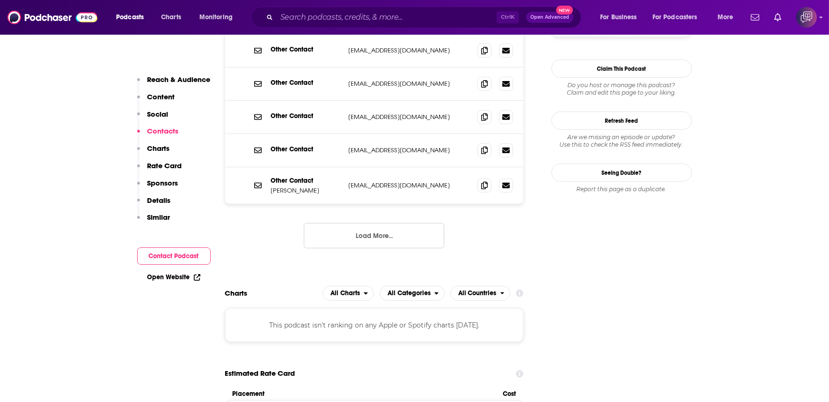
click at [400, 223] on button "Load More..." at bounding box center [374, 235] width 140 height 25
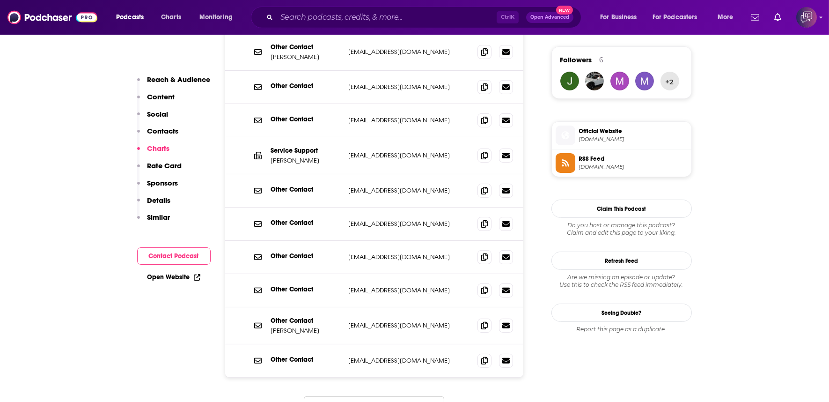
scroll to position [572, 0]
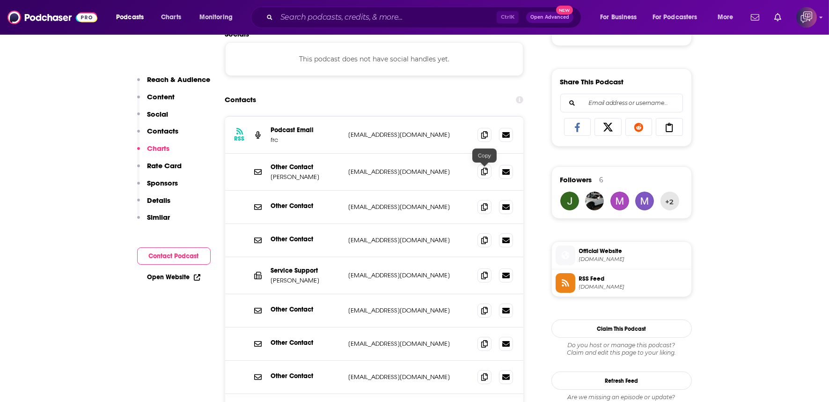
click at [486, 168] on icon at bounding box center [484, 171] width 7 height 7
click at [481, 339] on icon at bounding box center [484, 342] width 7 height 7
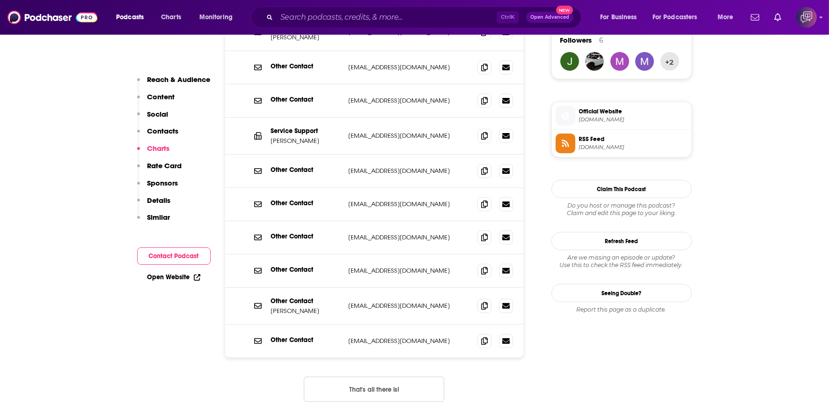
scroll to position [728, 0]
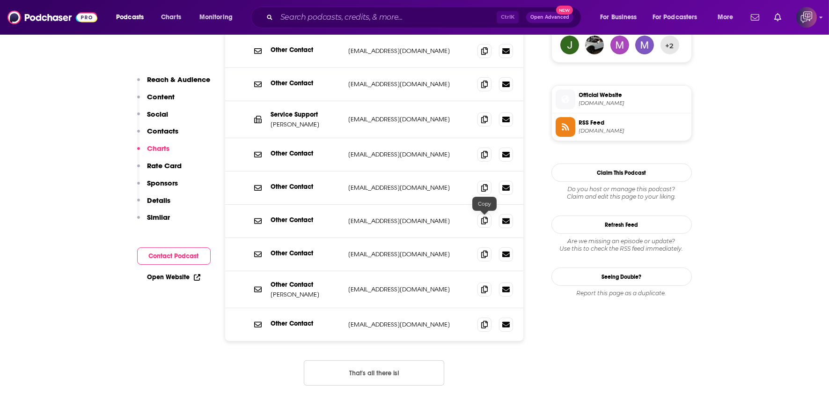
click at [480, 213] on span at bounding box center [485, 220] width 14 height 14
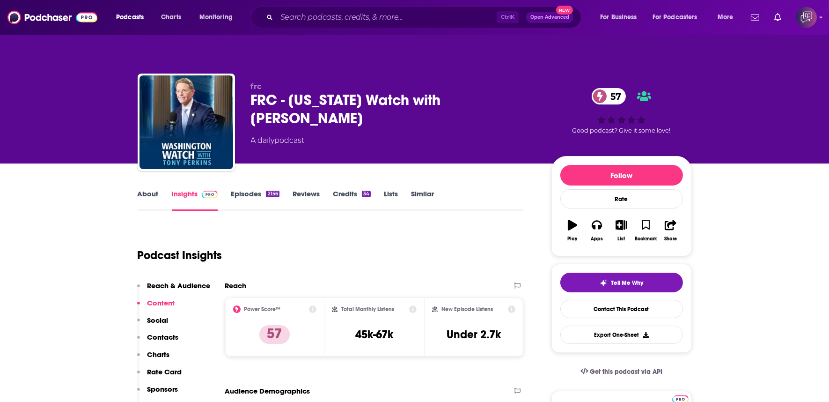
scroll to position [0, 0]
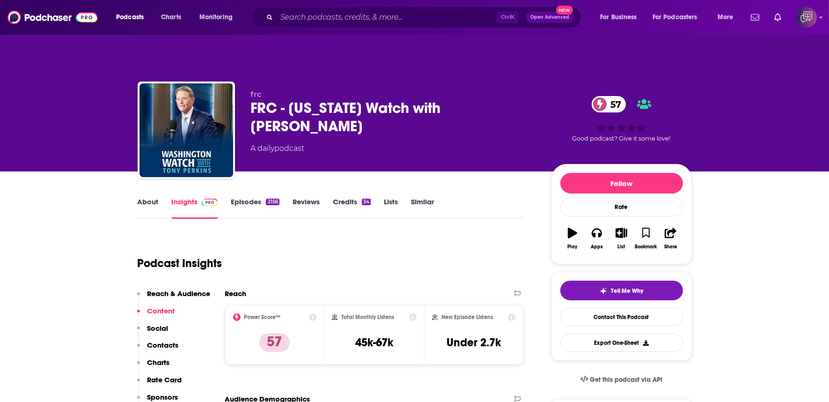
click at [155, 197] on link "About" at bounding box center [148, 208] width 21 height 22
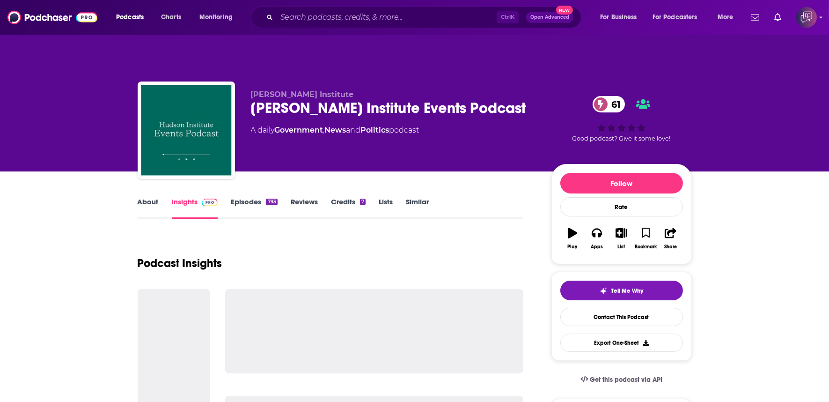
click at [480, 99] on div "[PERSON_NAME] Institute Events Podcast 61" at bounding box center [394, 108] width 286 height 18
click at [480, 99] on div "Hudson Institute Events Podcast 61" at bounding box center [394, 108] width 286 height 18
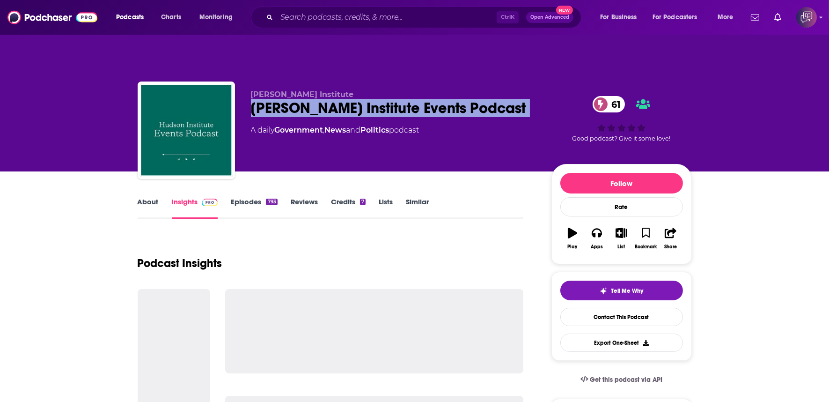
click at [480, 99] on div "Hudson Institute Events Podcast 61" at bounding box center [394, 108] width 286 height 18
copy div "Hudson Institute Events Podcast 61"
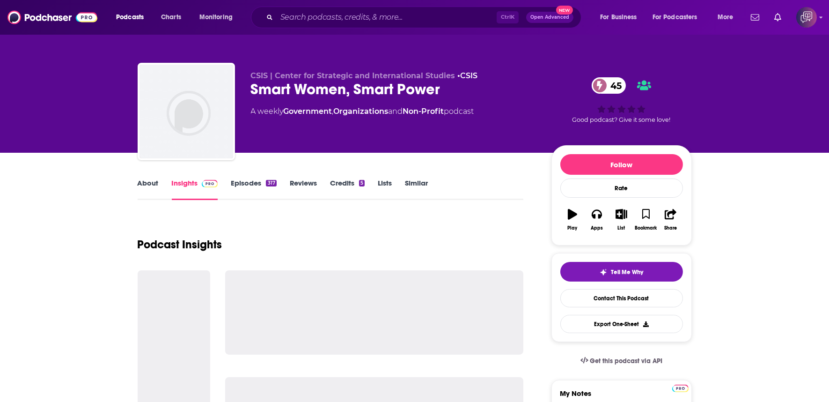
click at [474, 95] on div "Smart Women, Smart Power 45" at bounding box center [394, 89] width 286 height 18
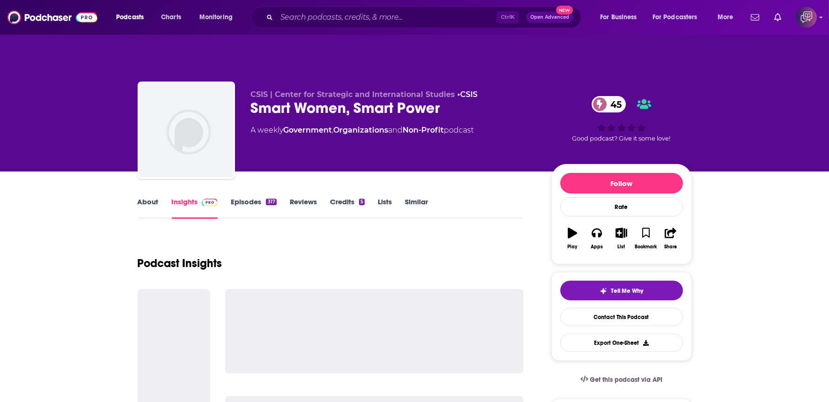
click at [474, 99] on div "Smart Women, Smart Power 45" at bounding box center [394, 108] width 286 height 18
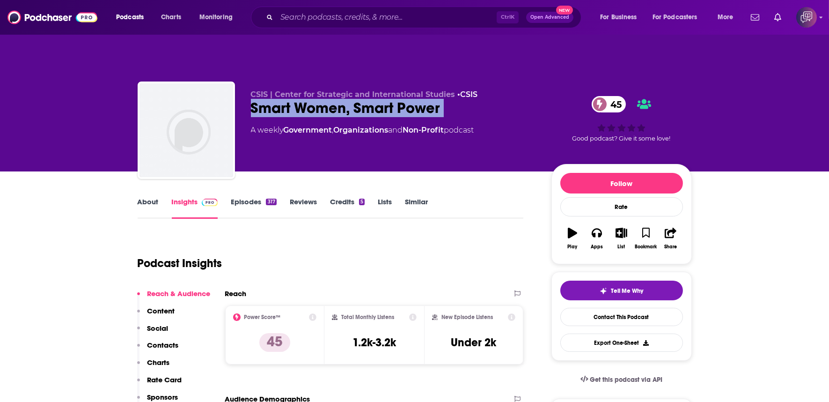
click at [467, 99] on div "Smart Women, Smart Power 45" at bounding box center [394, 108] width 286 height 18
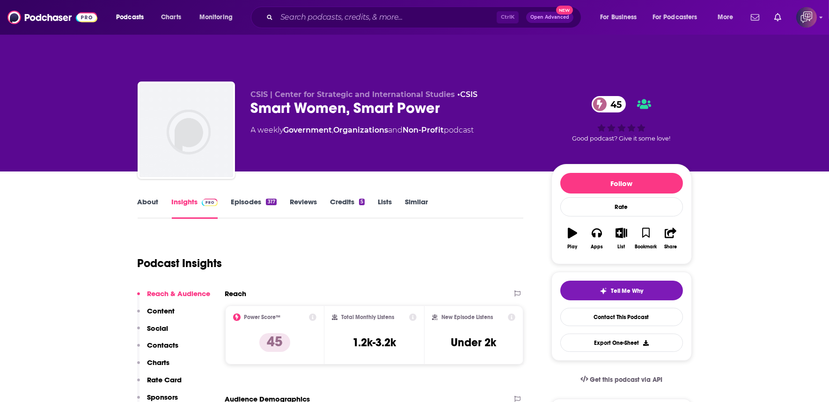
click at [467, 99] on div "Smart Women, Smart Power 45" at bounding box center [394, 108] width 286 height 18
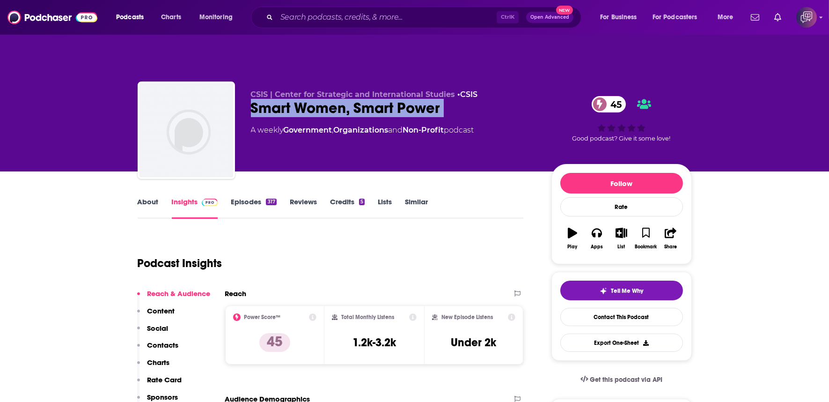
click at [467, 99] on div "Smart Women, Smart Power 45" at bounding box center [394, 108] width 286 height 18
click at [140, 197] on link "About" at bounding box center [148, 208] width 21 height 22
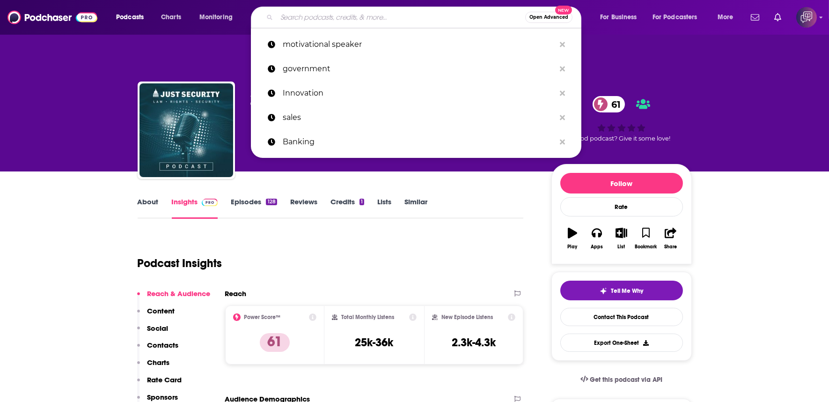
drag, startPoint x: 390, startPoint y: 17, endPoint x: 242, endPoint y: 88, distance: 164.8
click at [242, 88] on div "Just Security The Just Security Podcast 61 A Government , News and Politics pod…" at bounding box center [415, 131] width 554 height 101
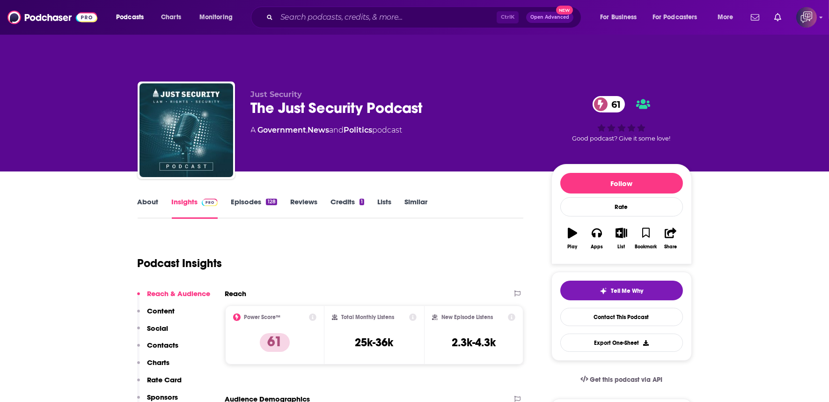
click at [461, 99] on div "The Just Security Podcast 61" at bounding box center [394, 108] width 286 height 18
copy div "The Just Security Podcast 61"
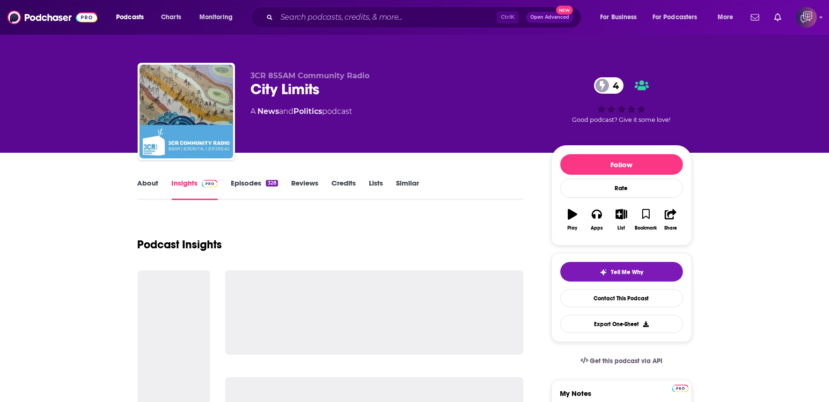
click at [353, 97] on div "City Limits 4" at bounding box center [394, 89] width 286 height 18
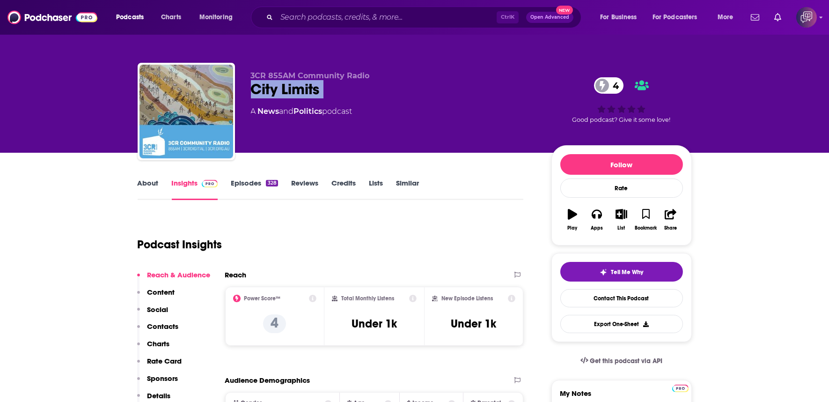
copy div "City Limits 4"
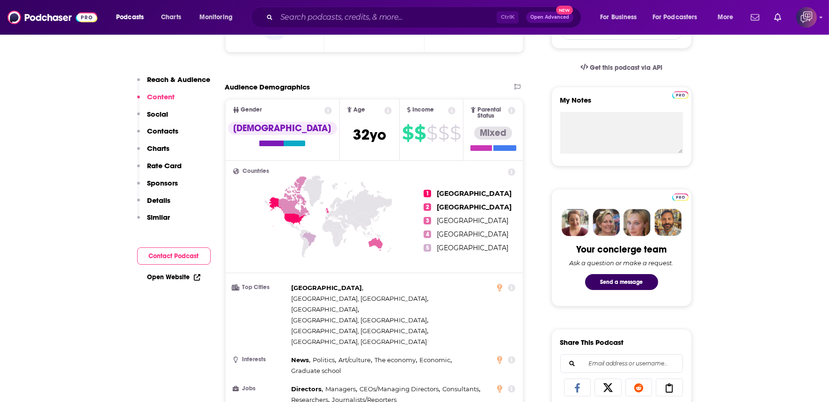
scroll to position [624, 0]
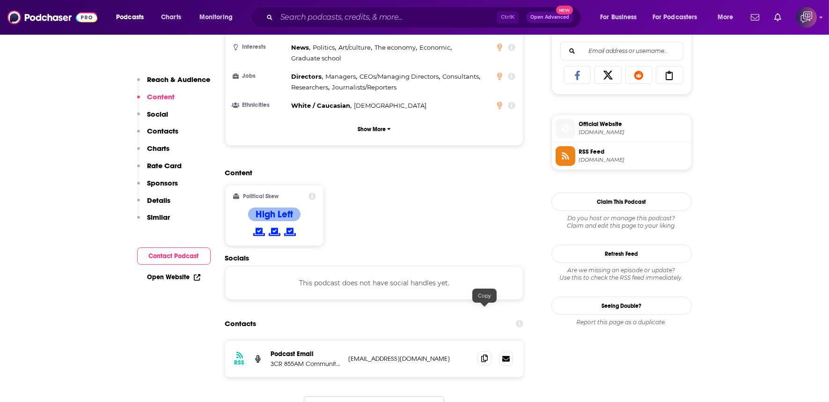
click at [486, 354] on icon at bounding box center [484, 357] width 7 height 7
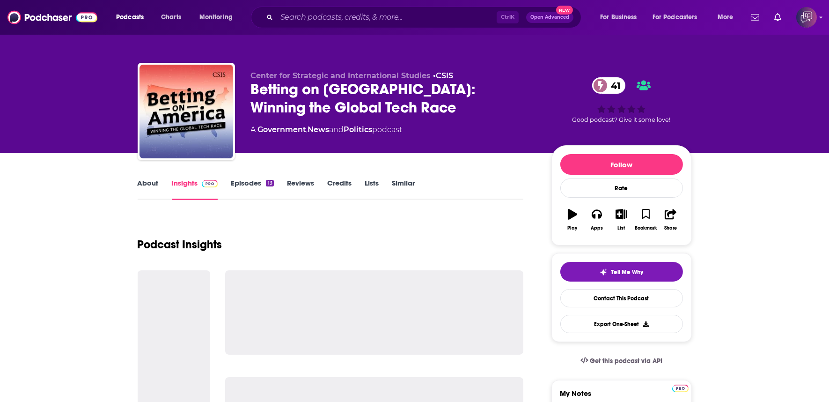
click at [408, 100] on div "Betting on America: Winning the Global Tech Race 41" at bounding box center [394, 98] width 286 height 37
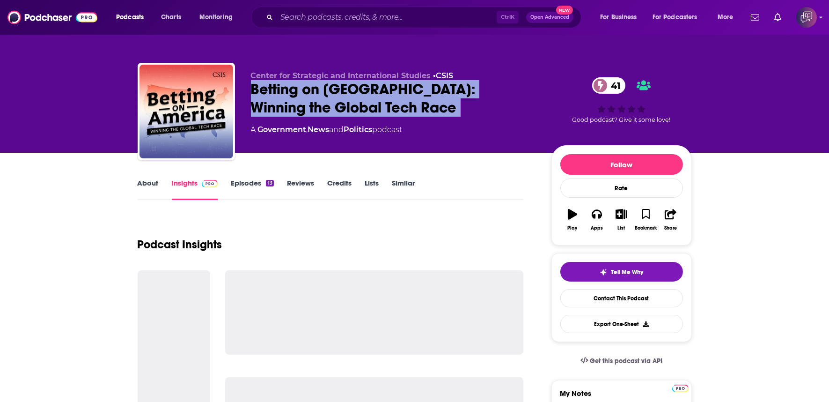
click at [408, 100] on div "Betting on America: Winning the Global Tech Race 41" at bounding box center [394, 98] width 286 height 37
copy div "Betting on America: Winning the Global Tech Race 41"
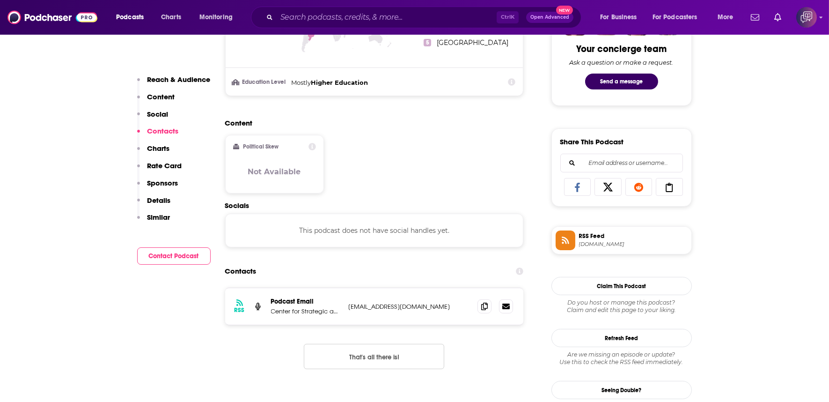
scroll to position [624, 0]
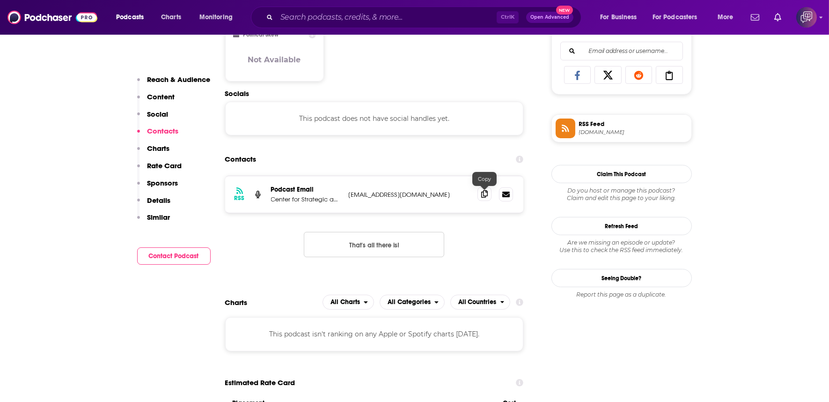
click at [485, 190] on icon at bounding box center [484, 193] width 7 height 7
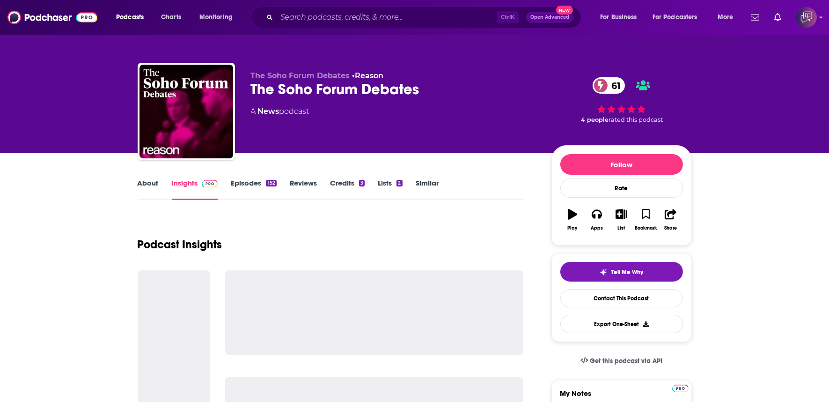
click at [443, 94] on div "The Soho Forum Debates 61" at bounding box center [394, 89] width 286 height 18
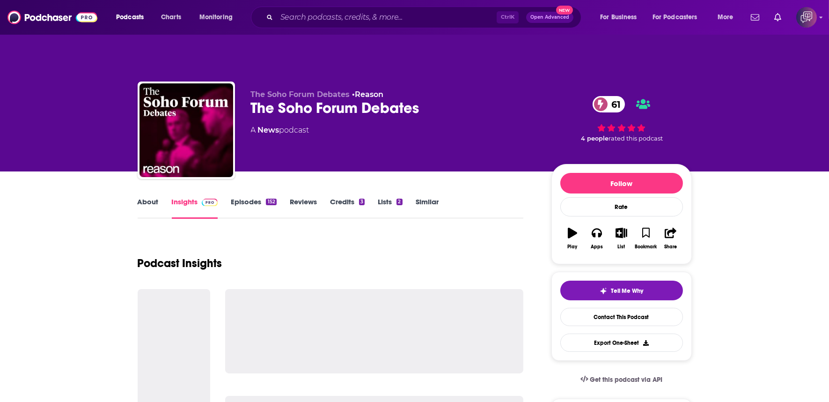
click at [443, 99] on div "The Soho Forum Debates 61" at bounding box center [394, 108] width 286 height 18
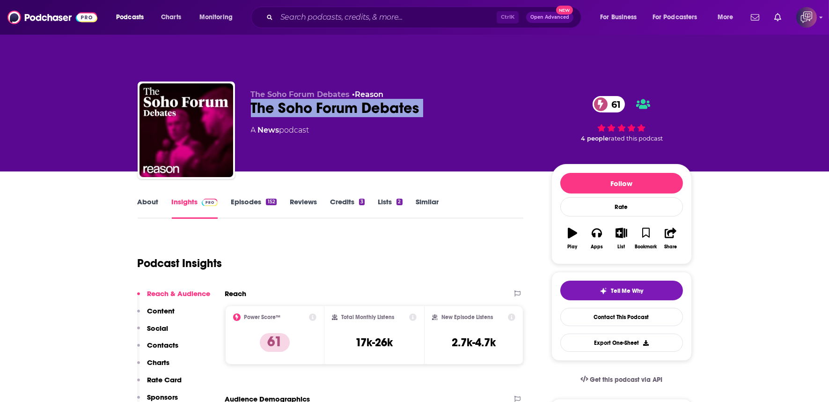
click at [148, 197] on link "About" at bounding box center [148, 208] width 21 height 22
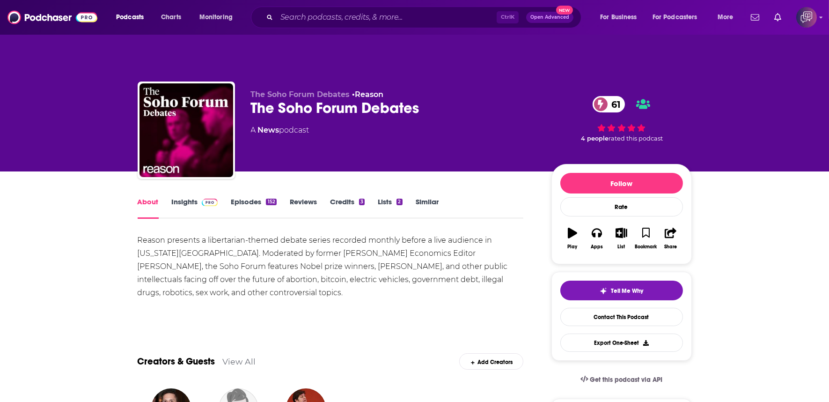
click at [182, 197] on link "Insights" at bounding box center [195, 208] width 46 height 22
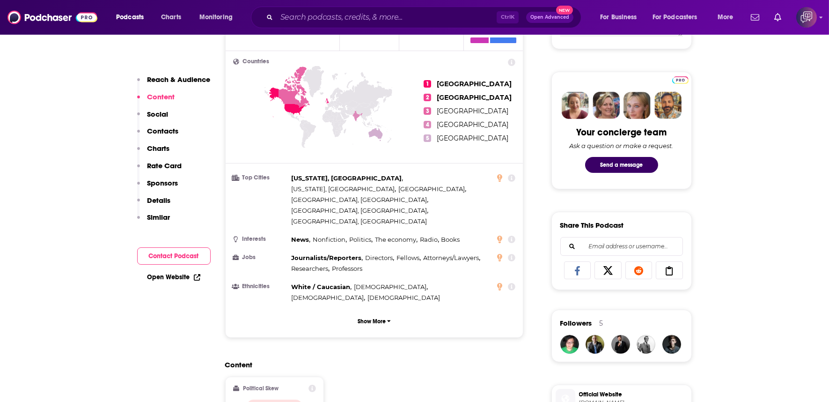
scroll to position [624, 0]
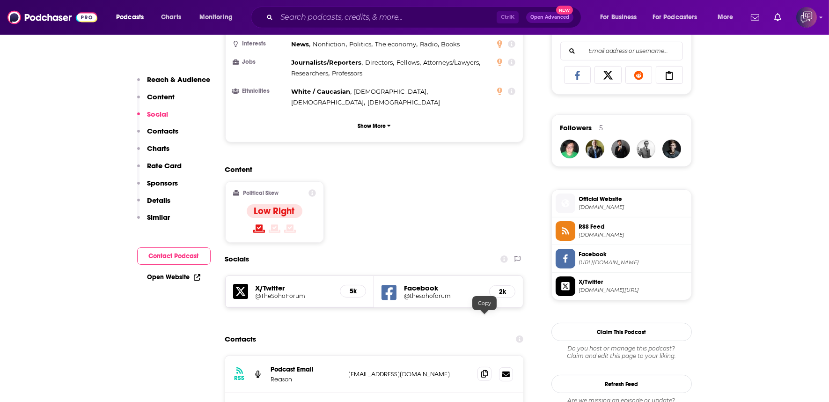
click at [480, 367] on span at bounding box center [485, 374] width 14 height 14
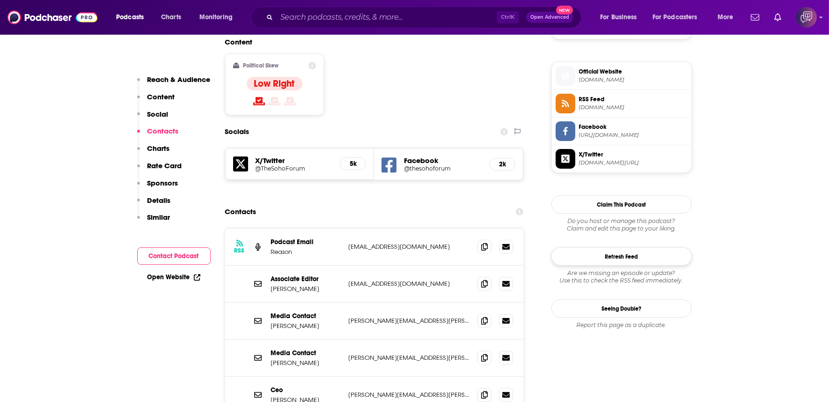
scroll to position [780, 0]
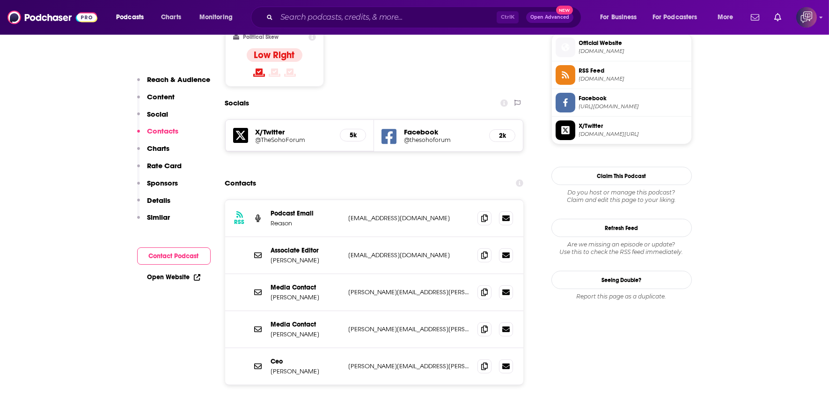
click at [451, 136] on h5 "@thesohoforum" at bounding box center [443, 139] width 78 height 7
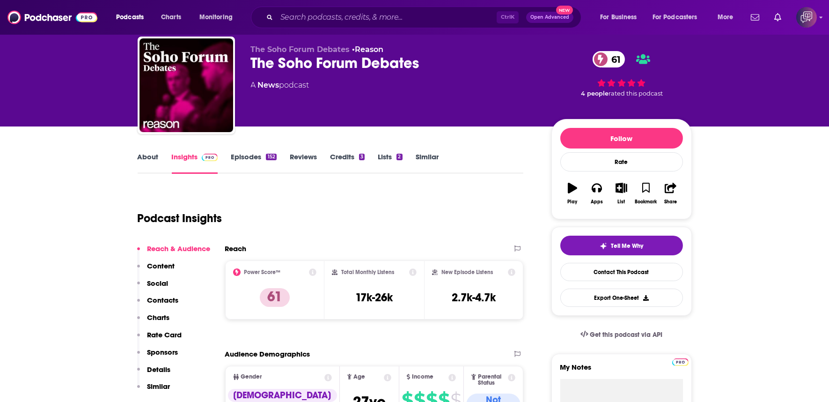
scroll to position [0, 0]
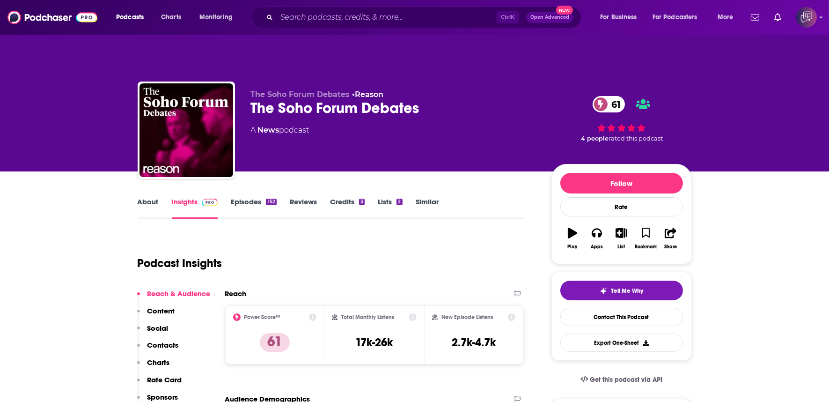
click at [154, 197] on link "About" at bounding box center [148, 208] width 21 height 22
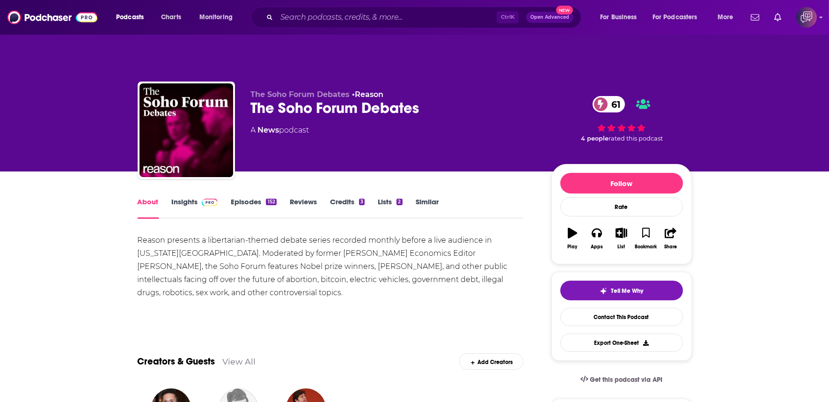
click at [207, 197] on span at bounding box center [210, 201] width 16 height 9
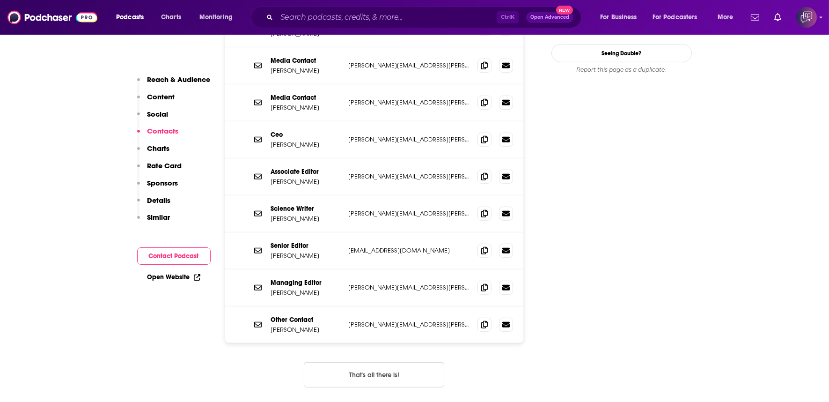
scroll to position [1040, 0]
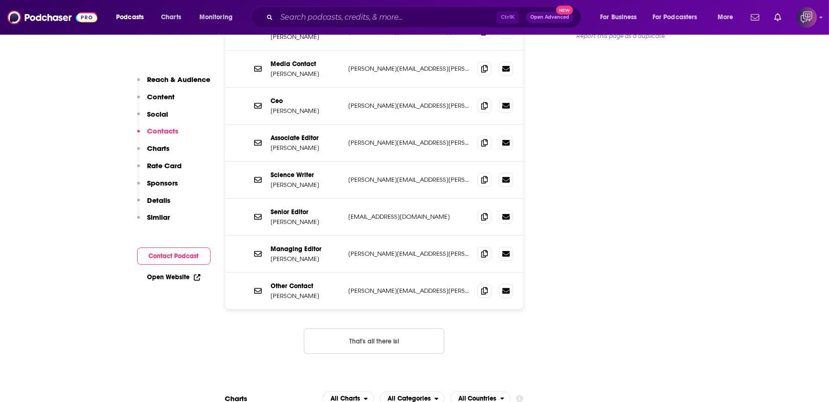
click at [389, 328] on button "That's all there is!" at bounding box center [374, 340] width 140 height 25
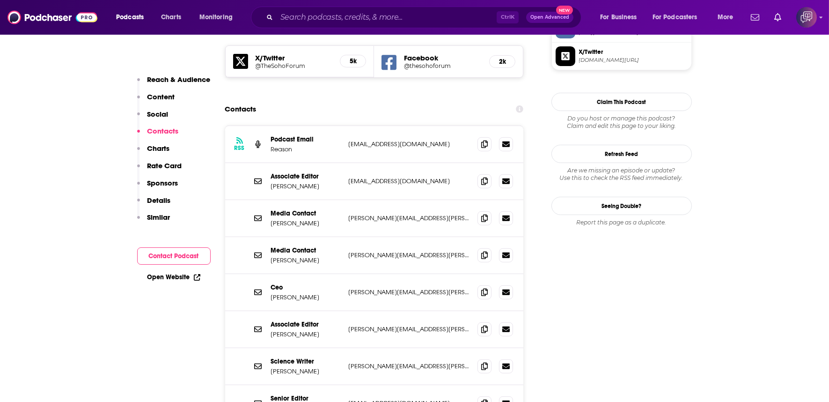
scroll to position [728, 0]
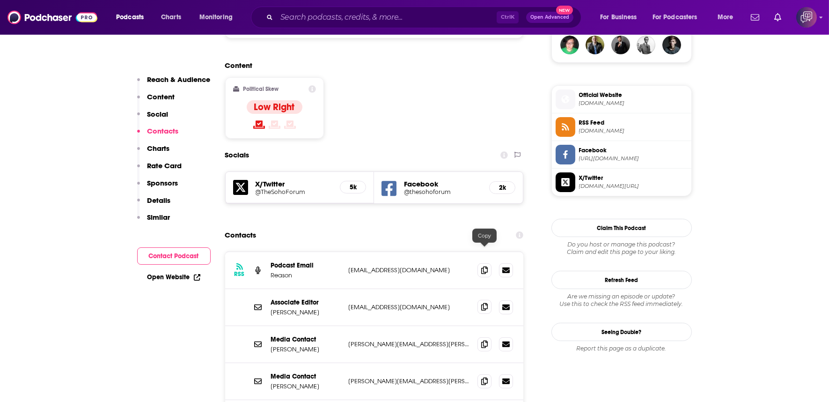
click at [489, 300] on span at bounding box center [485, 307] width 14 height 14
click at [484, 340] on icon at bounding box center [484, 343] width 7 height 7
click at [481, 377] on icon at bounding box center [484, 380] width 7 height 7
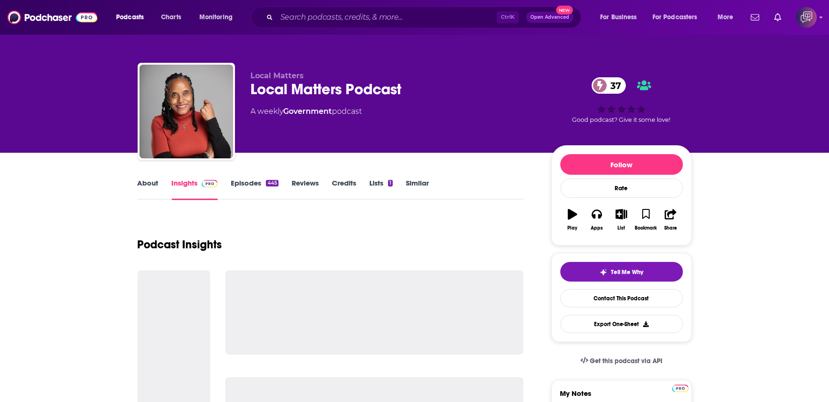
click at [420, 96] on div "Local Matters Podcast 37" at bounding box center [394, 89] width 286 height 18
click at [421, 95] on div "Local Matters Podcast 37" at bounding box center [394, 89] width 286 height 18
click at [421, 94] on div "Local Matters Podcast 37" at bounding box center [394, 89] width 286 height 18
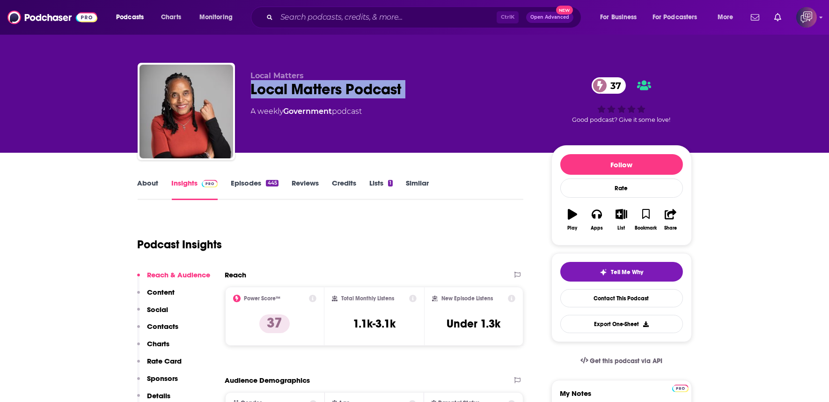
copy div "Local Matters Podcast 37"
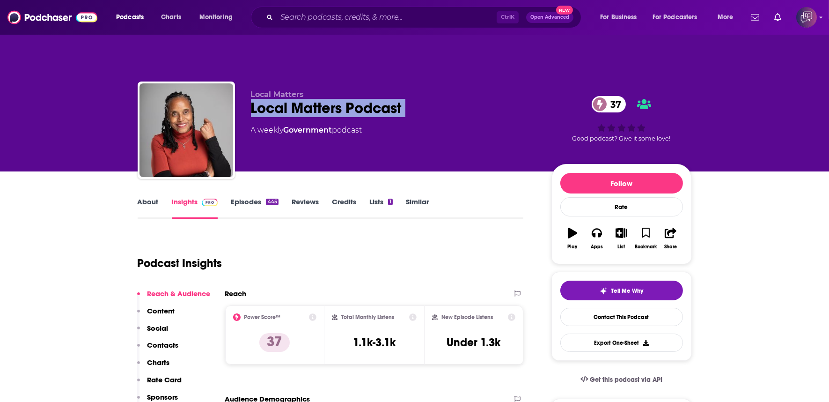
click at [144, 197] on link "About" at bounding box center [148, 208] width 21 height 22
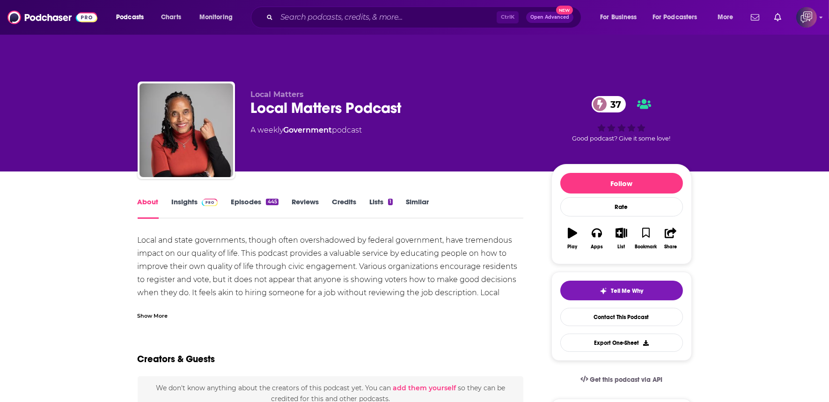
click at [174, 197] on link "Insights" at bounding box center [195, 208] width 46 height 22
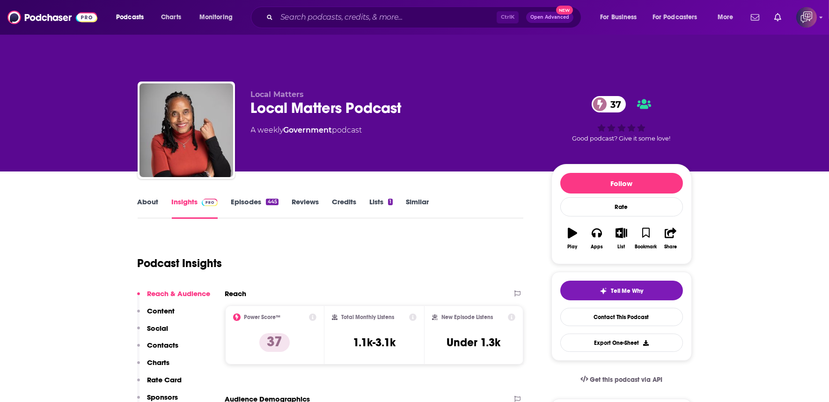
click at [138, 197] on link "About" at bounding box center [148, 208] width 21 height 22
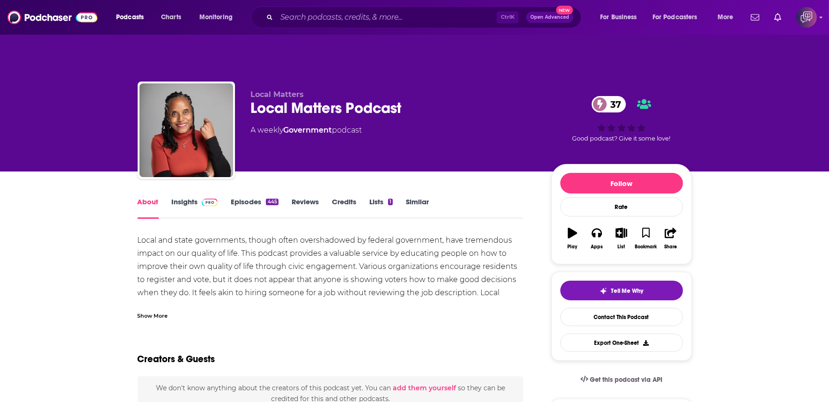
click at [420, 99] on div "Local Matters Podcast 37" at bounding box center [394, 108] width 286 height 18
copy div "Local Matters Podcast 37"
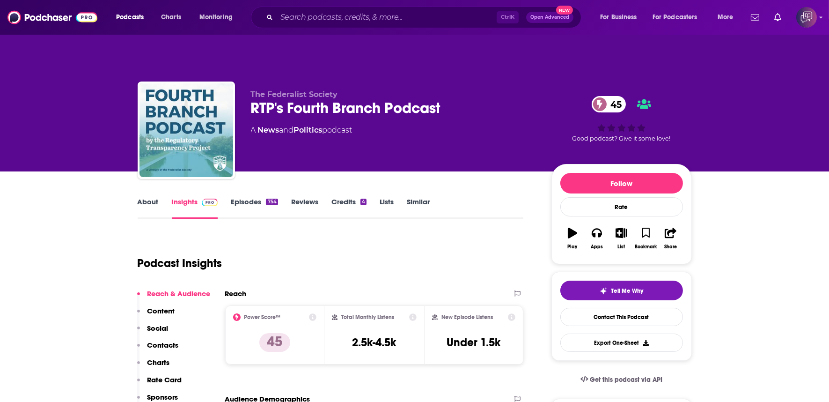
click at [155, 197] on link "About" at bounding box center [148, 208] width 21 height 22
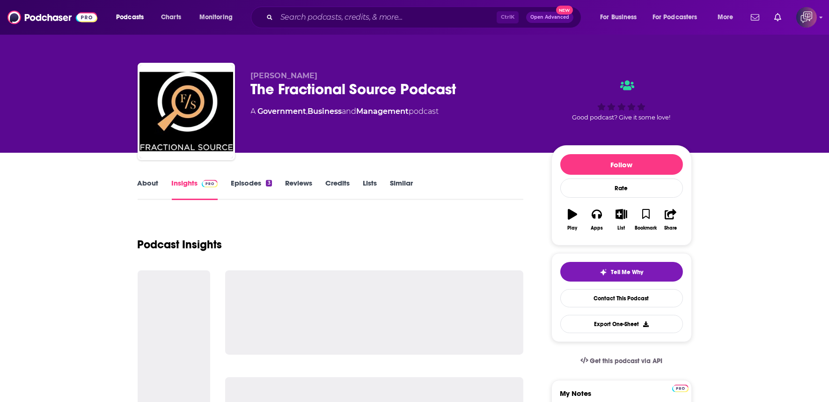
click at [471, 85] on div "The Fractional Source Podcast" at bounding box center [394, 89] width 286 height 18
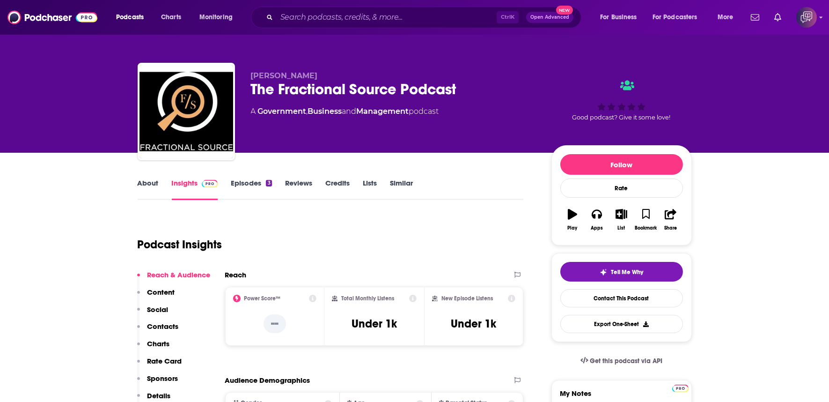
click at [471, 85] on div "The Fractional Source Podcast" at bounding box center [394, 89] width 286 height 18
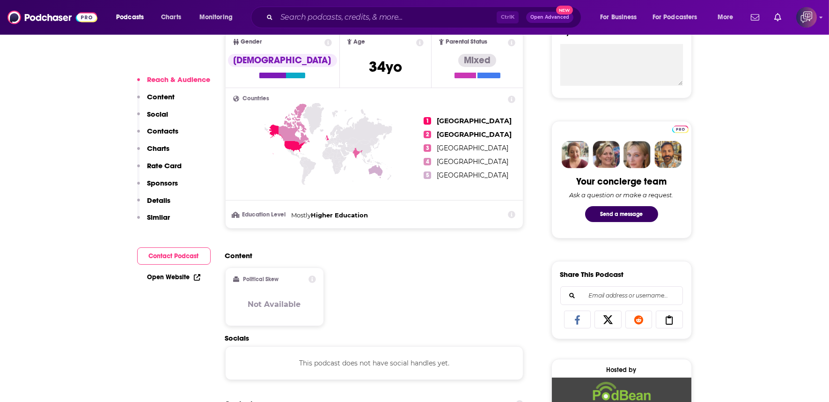
scroll to position [572, 0]
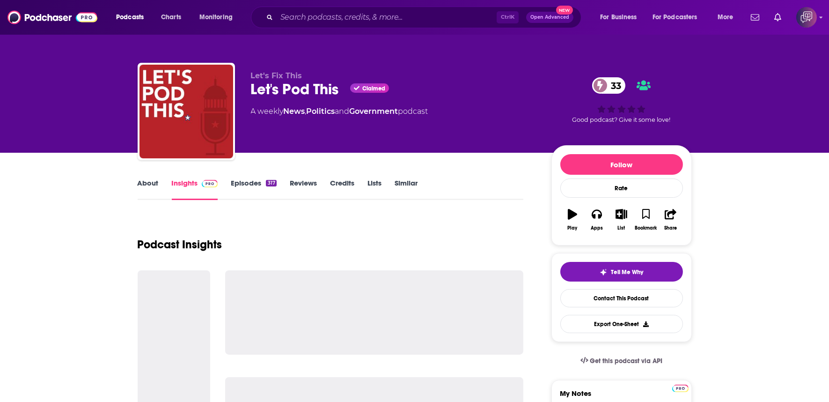
click at [340, 98] on div "Let's Pod This Claimed 33" at bounding box center [394, 89] width 286 height 18
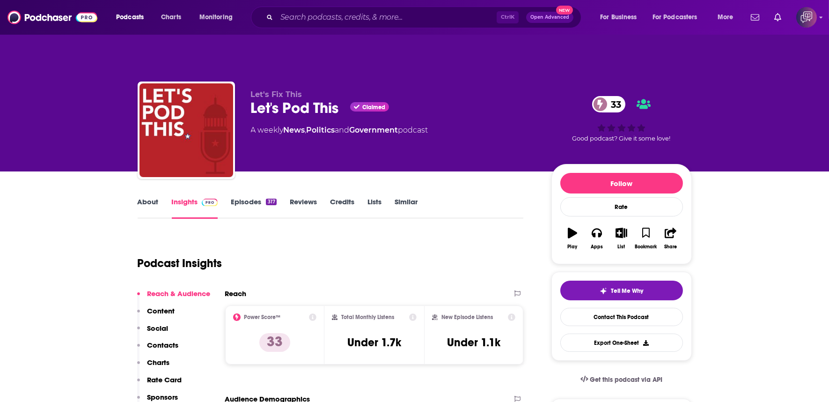
click at [340, 99] on div "Let's Pod This Claimed 33" at bounding box center [394, 108] width 286 height 18
click at [151, 197] on link "About" at bounding box center [148, 208] width 21 height 22
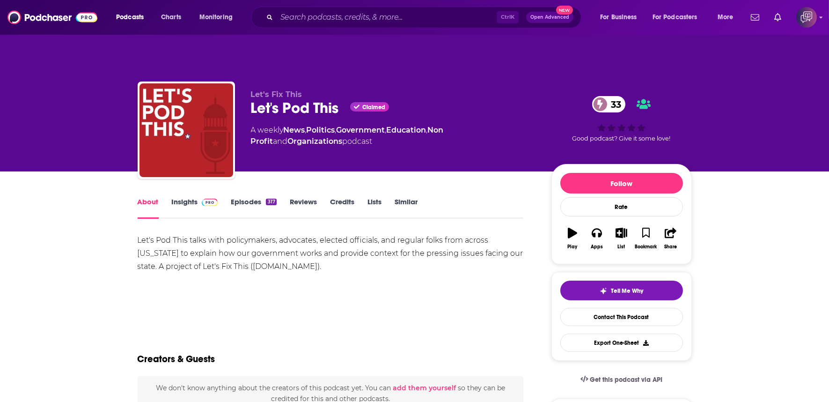
click at [336, 100] on div "Let's Fix This Let's Pod This Claimed 33 A weekly News , Politics , Government …" at bounding box center [394, 127] width 286 height 75
click at [195, 197] on link "Insights" at bounding box center [195, 208] width 46 height 22
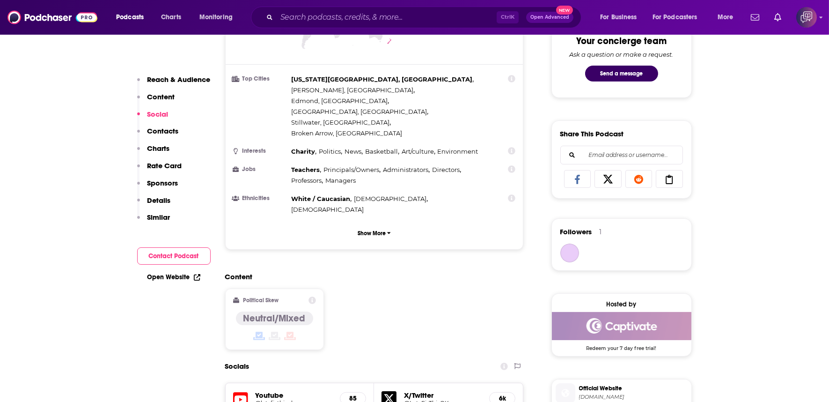
scroll to position [780, 0]
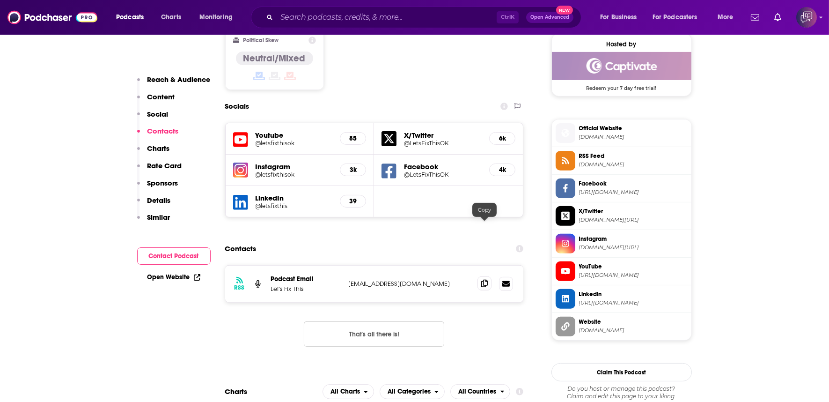
click at [482, 279] on icon at bounding box center [484, 282] width 7 height 7
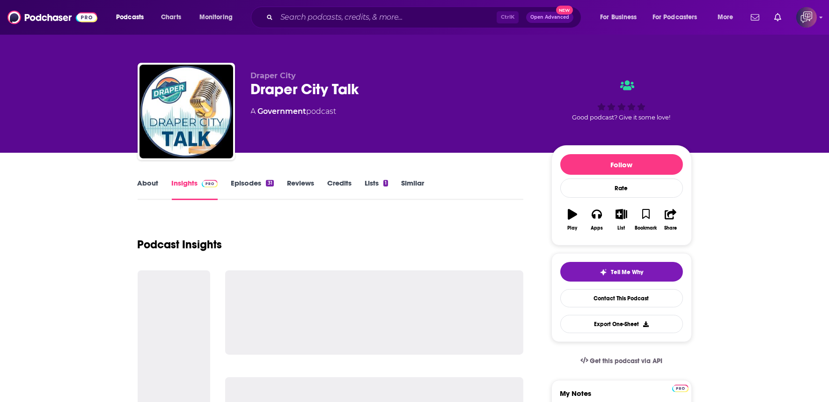
click at [399, 100] on div "Draper City Draper City Talk A Government podcast" at bounding box center [394, 108] width 286 height 75
click at [400, 100] on div "Draper City Draper City Talk A Government podcast" at bounding box center [394, 108] width 286 height 75
click at [400, 99] on div "Draper City Draper City Talk A Government podcast" at bounding box center [394, 108] width 286 height 75
click at [389, 88] on div "Draper City Talk" at bounding box center [394, 89] width 286 height 18
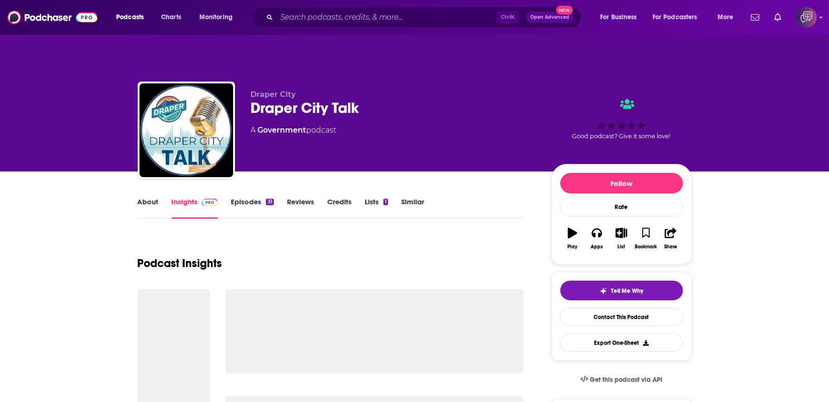
click at [389, 99] on div "Draper City Talk" at bounding box center [394, 108] width 286 height 18
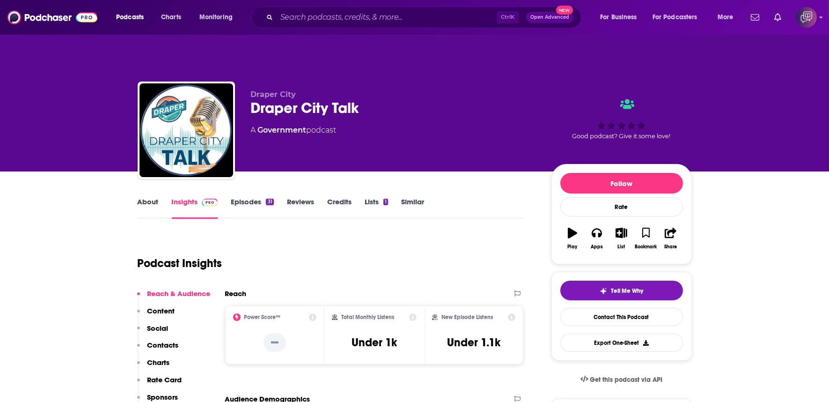
copy div
click at [154, 197] on link "About" at bounding box center [148, 208] width 21 height 22
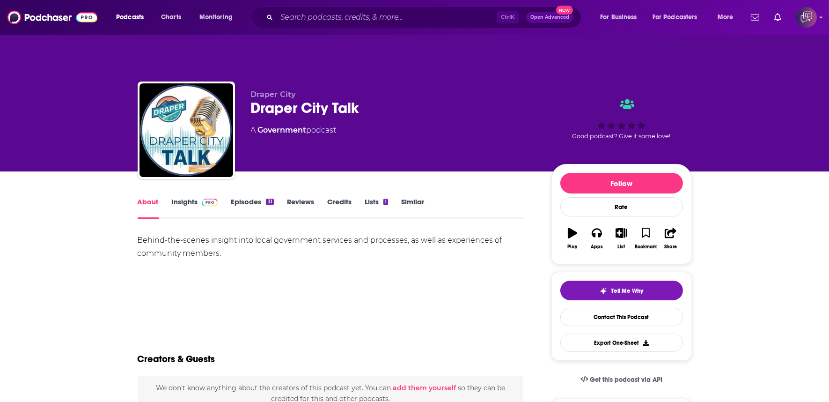
click at [410, 242] on div "Behind-the-scenes insight into local government services and processes, as well…" at bounding box center [331, 267] width 386 height 66
